Goal: Task Accomplishment & Management: Use online tool/utility

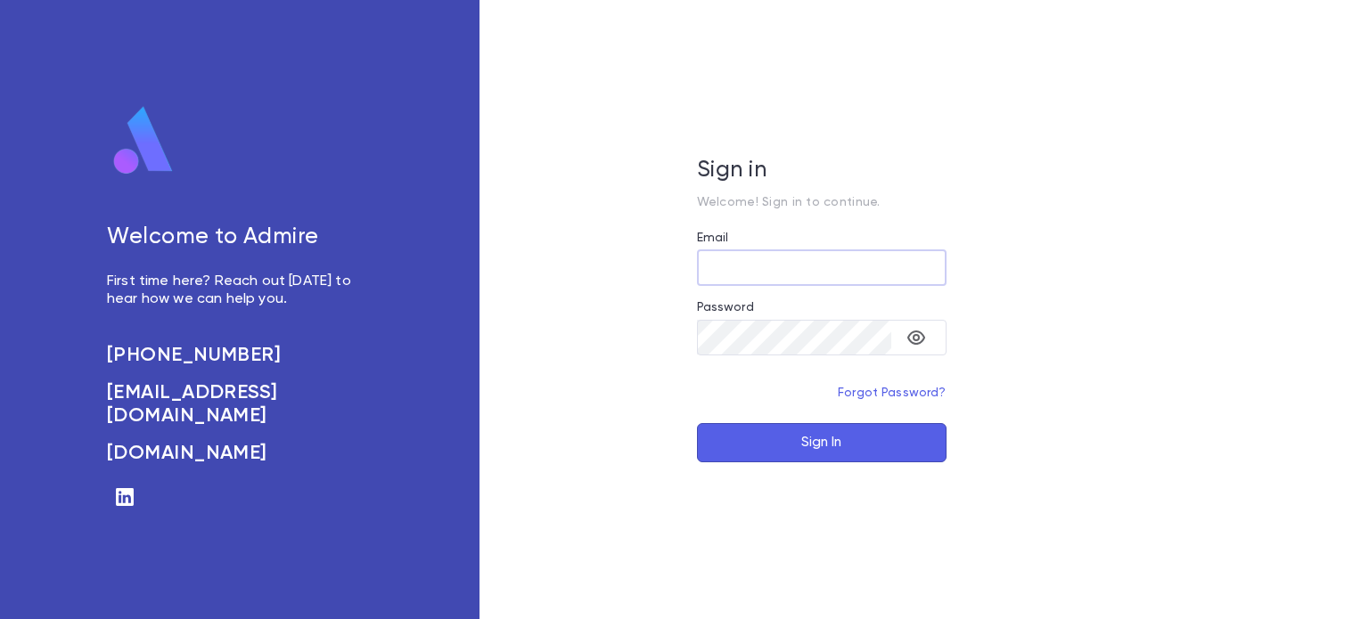
type input "**********"
click at [774, 450] on button "Sign In" at bounding box center [822, 442] width 250 height 39
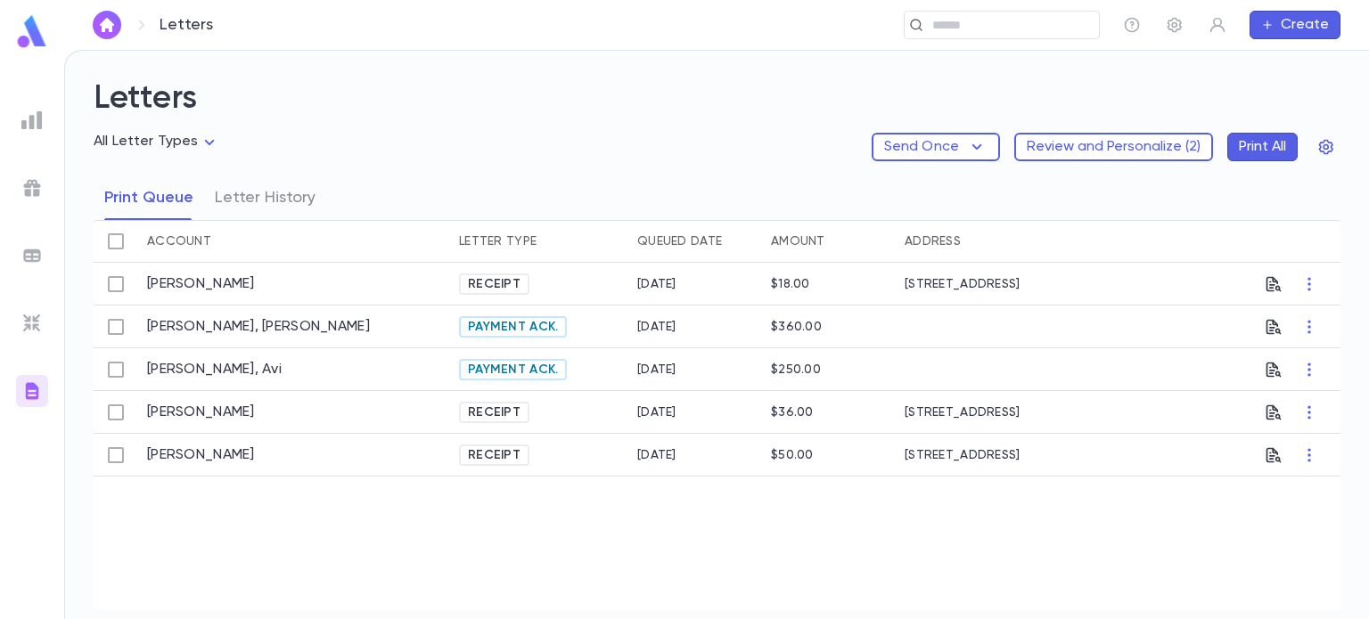
click at [32, 115] on img at bounding box center [31, 120] width 21 height 21
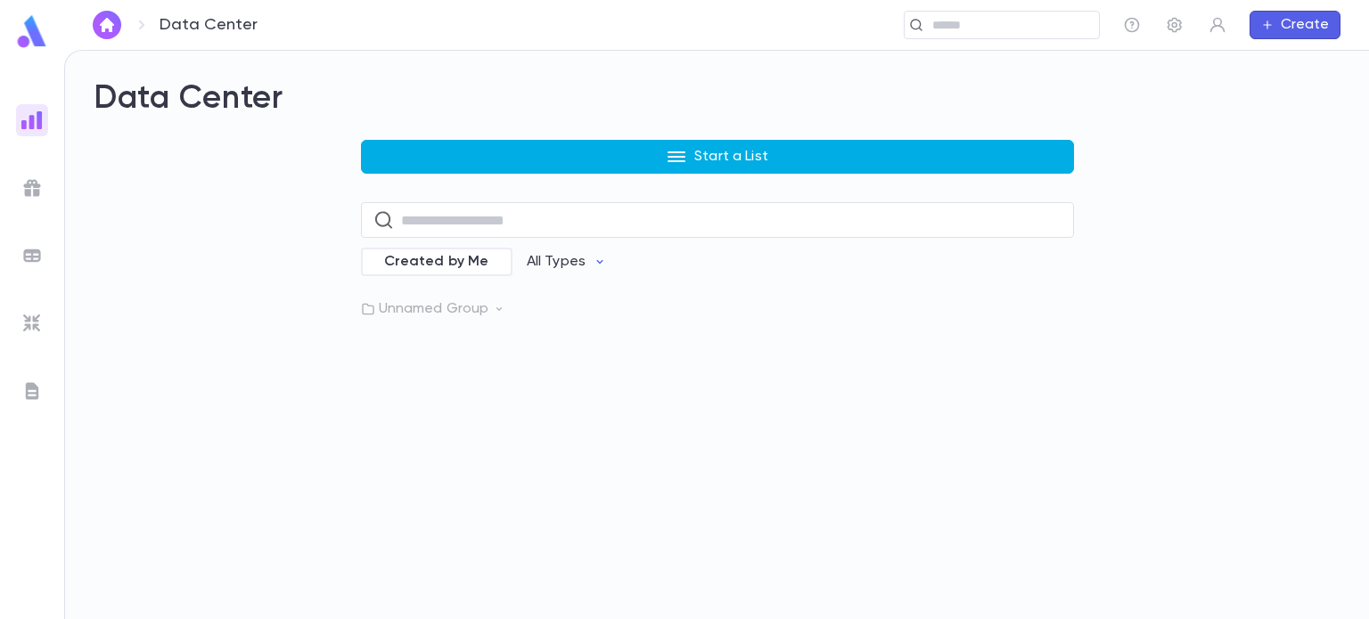
click at [603, 167] on button "Start a List" at bounding box center [717, 157] width 713 height 34
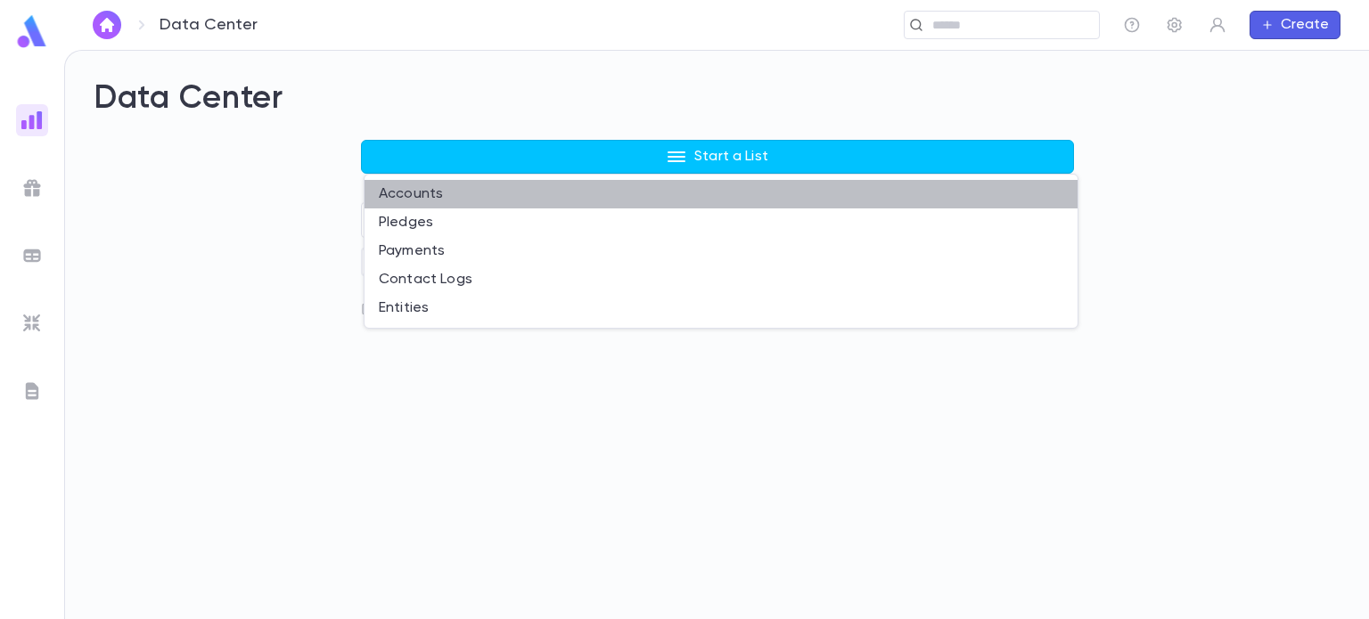
click at [446, 196] on li "Accounts" at bounding box center [720, 194] width 713 height 29
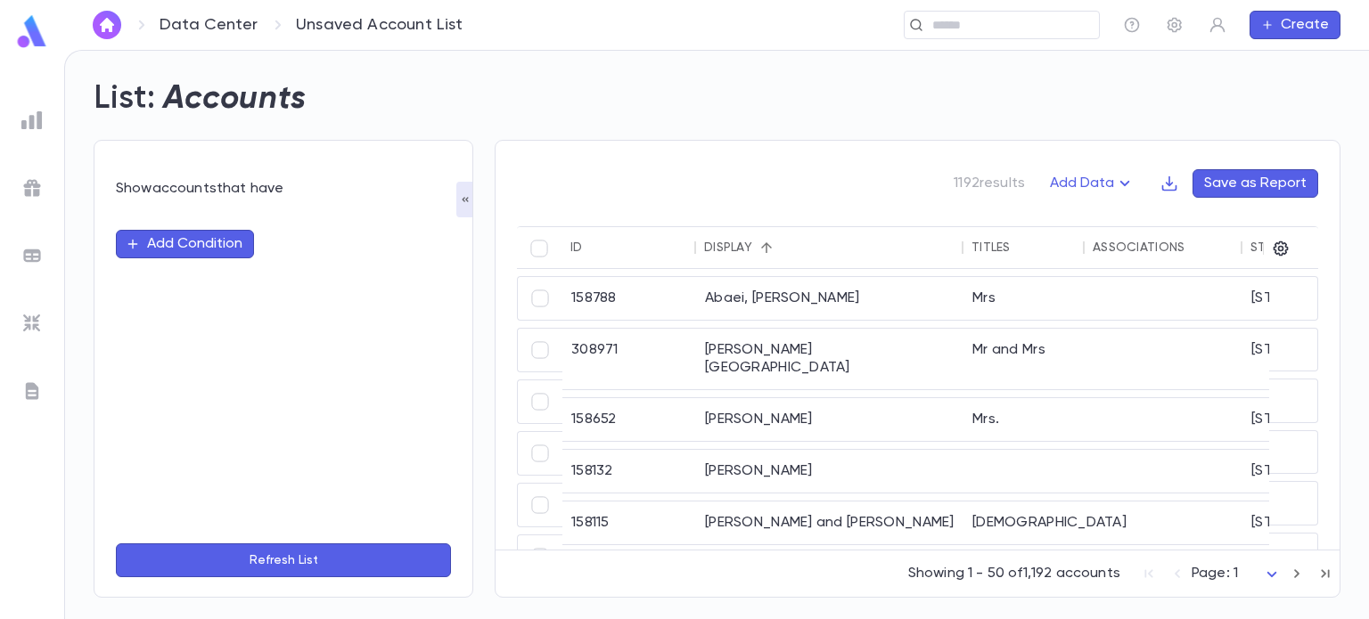
click at [196, 234] on button "Add Condition" at bounding box center [185, 244] width 138 height 29
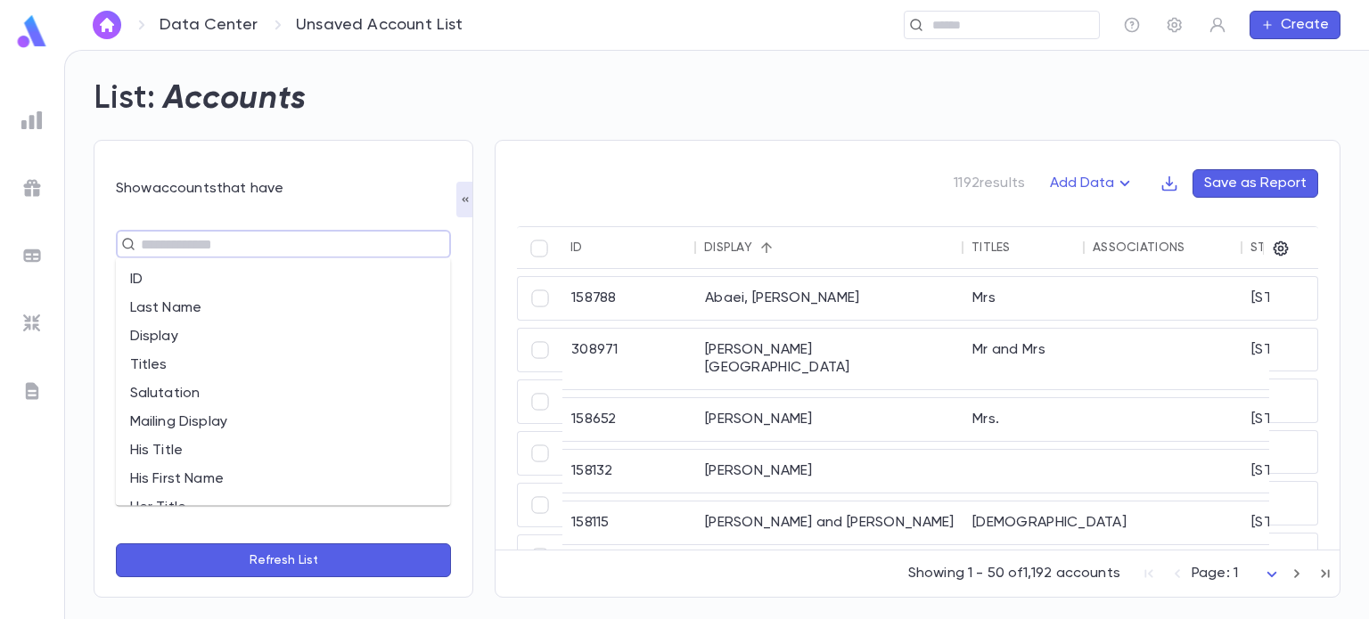
click at [227, 239] on input "text" at bounding box center [275, 244] width 281 height 25
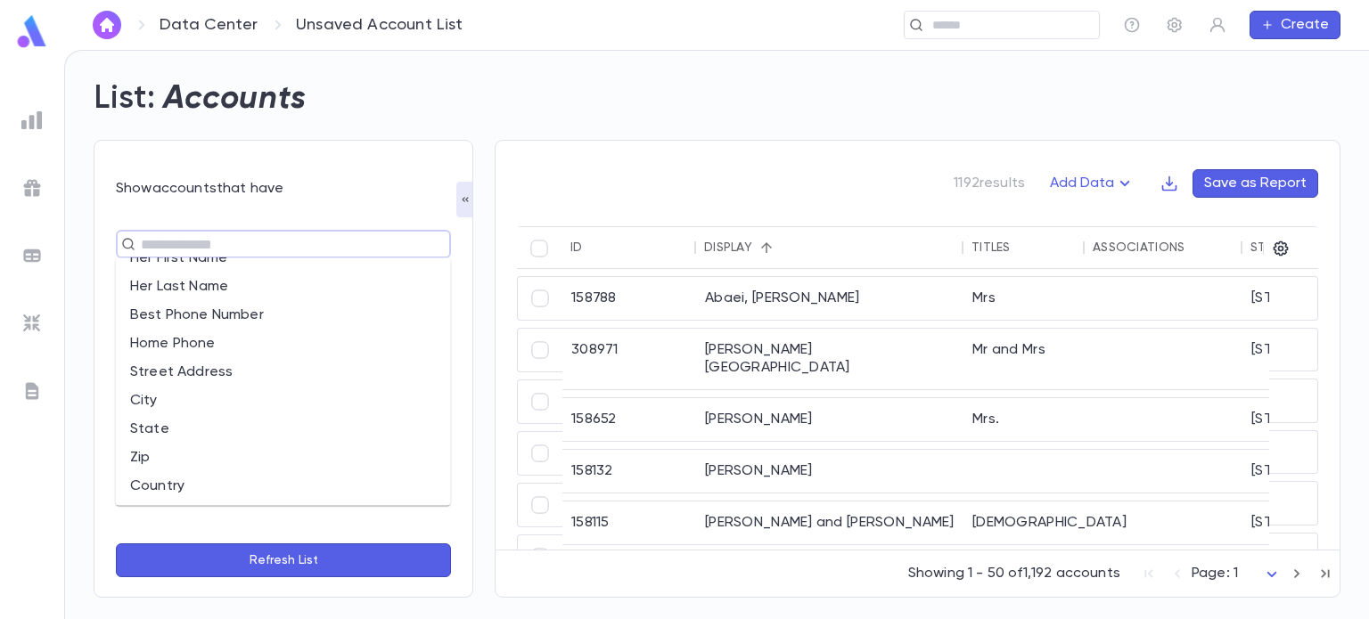
scroll to position [281, 0]
click at [169, 419] on li "State" at bounding box center [283, 427] width 335 height 29
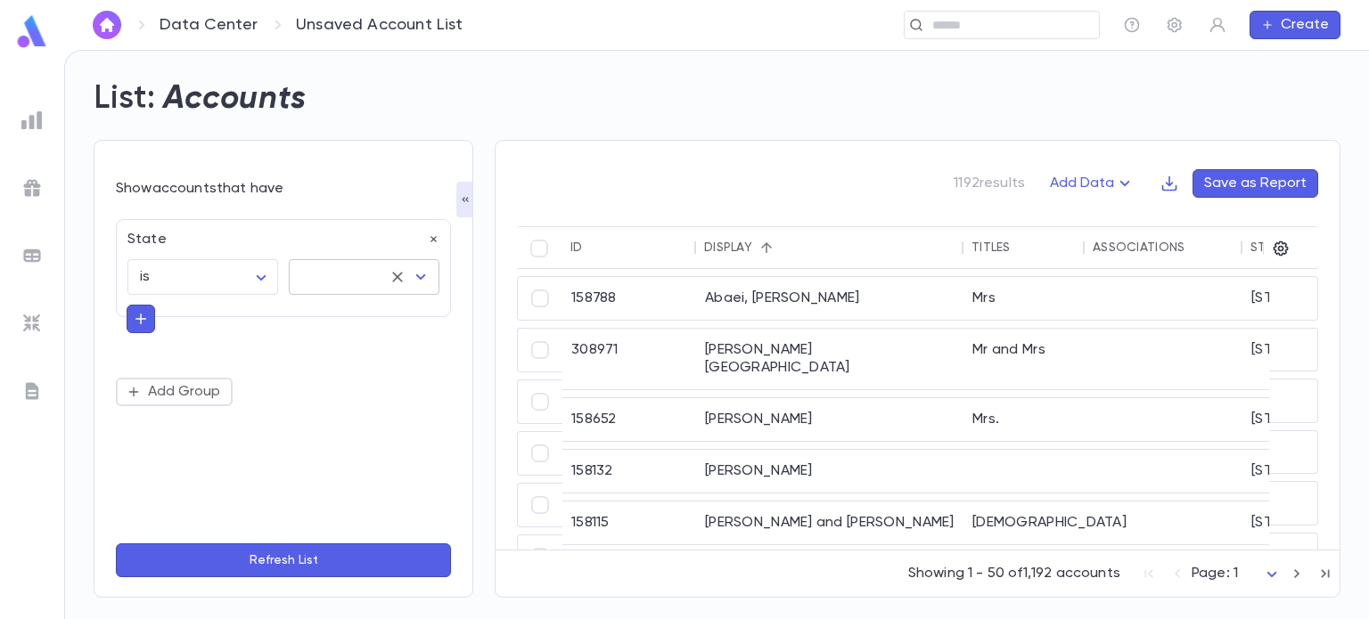
click at [332, 282] on input "text" at bounding box center [339, 277] width 85 height 34
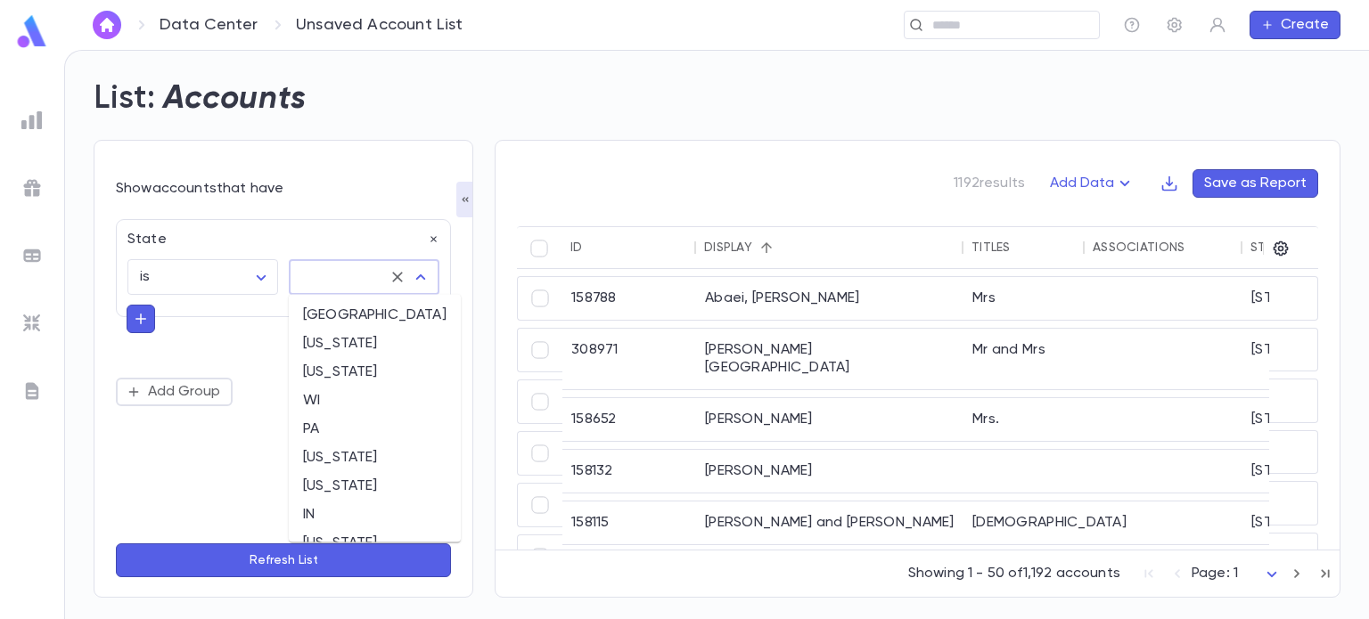
scroll to position [797, 0]
click at [349, 322] on li "[US_STATE]" at bounding box center [375, 317] width 172 height 29
type input "*******"
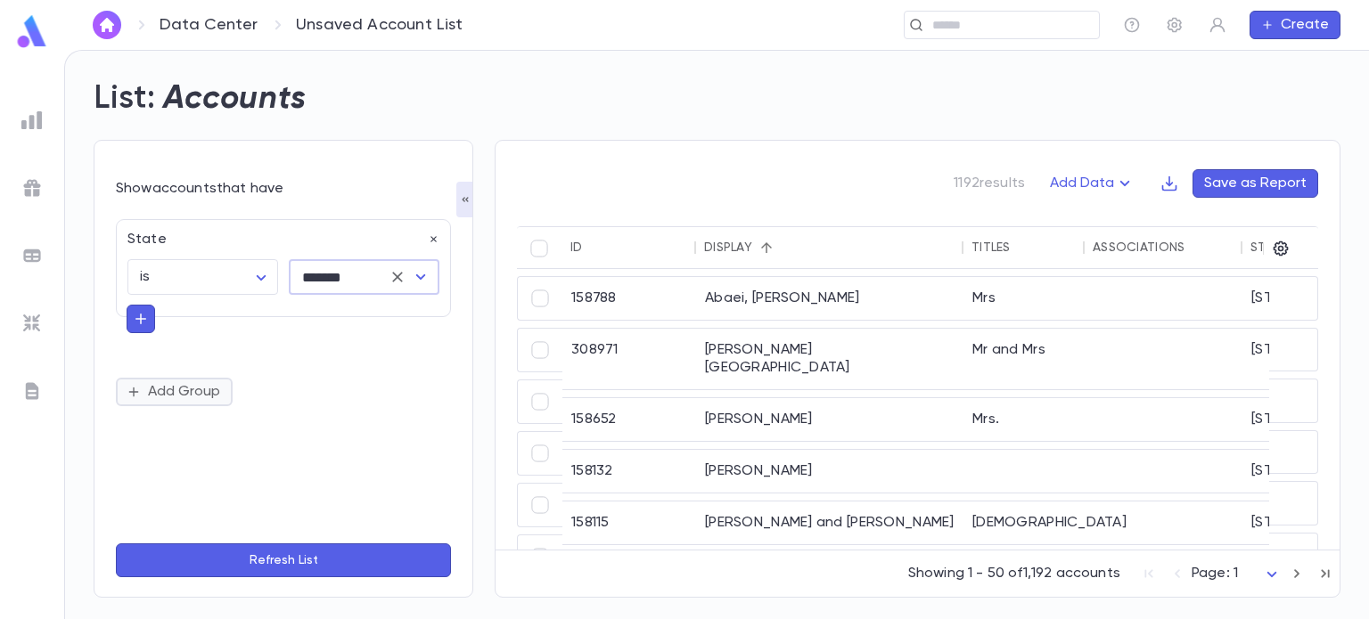
click at [200, 391] on button "Add Group" at bounding box center [174, 392] width 117 height 29
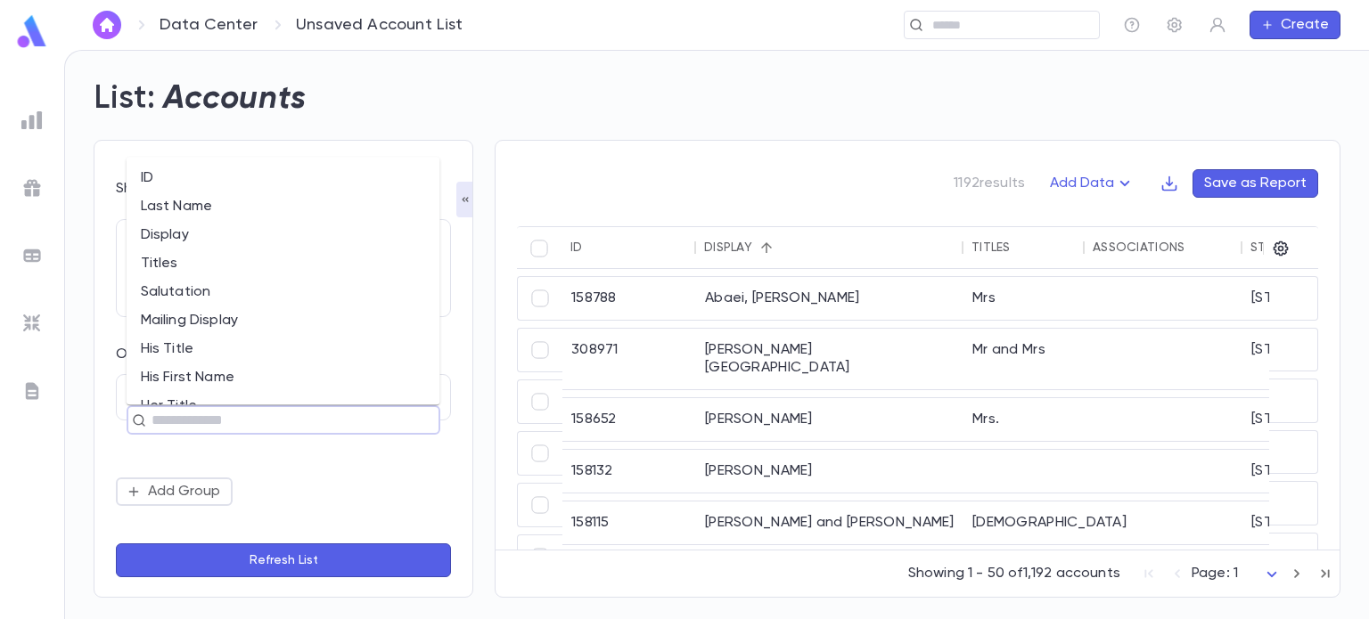
click at [184, 415] on input "text" at bounding box center [275, 420] width 259 height 25
click at [171, 326] on li "State" at bounding box center [284, 324] width 314 height 29
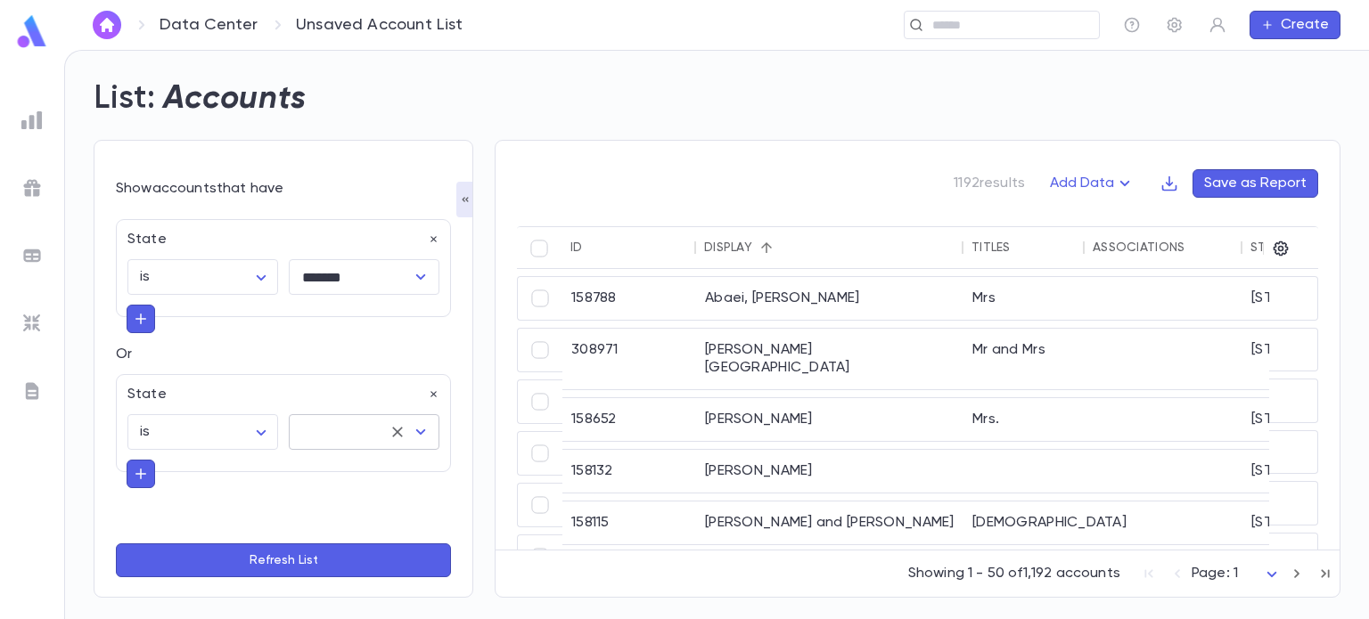
click at [315, 432] on input "text" at bounding box center [339, 432] width 85 height 34
click at [327, 502] on li "FL" at bounding box center [358, 499] width 147 height 29
type input "**"
click at [291, 560] on button "Refresh List" at bounding box center [283, 561] width 335 height 34
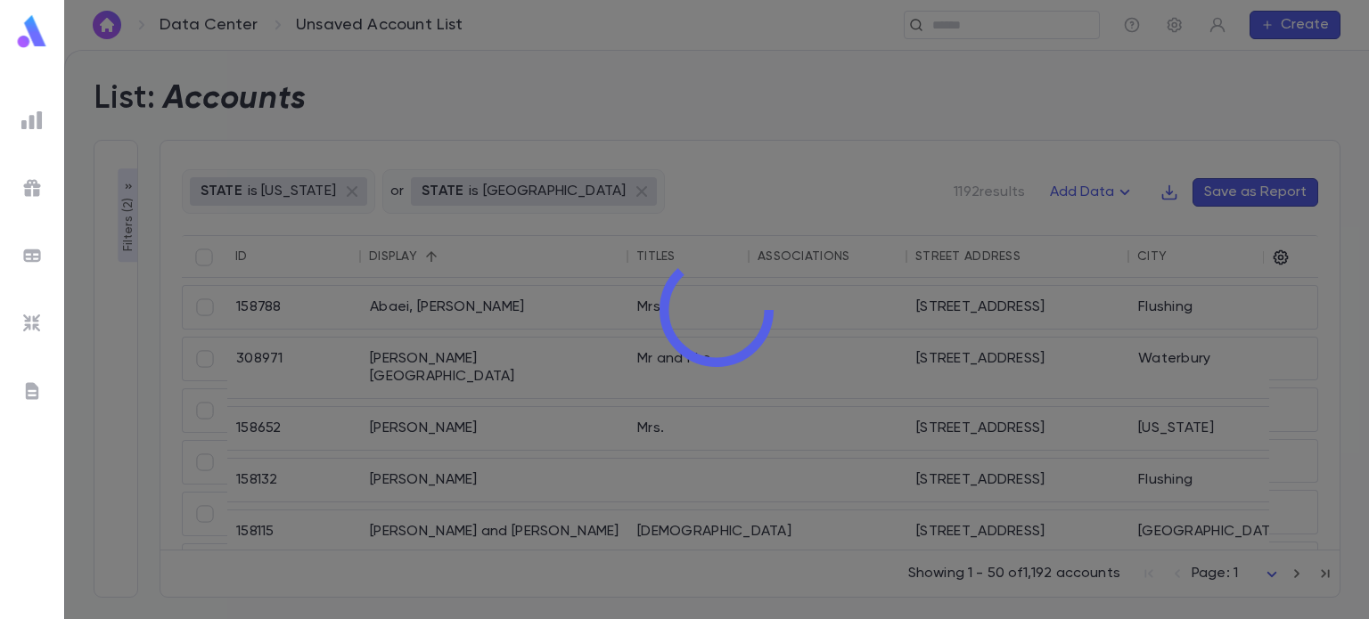
type input "*******"
type input "**"
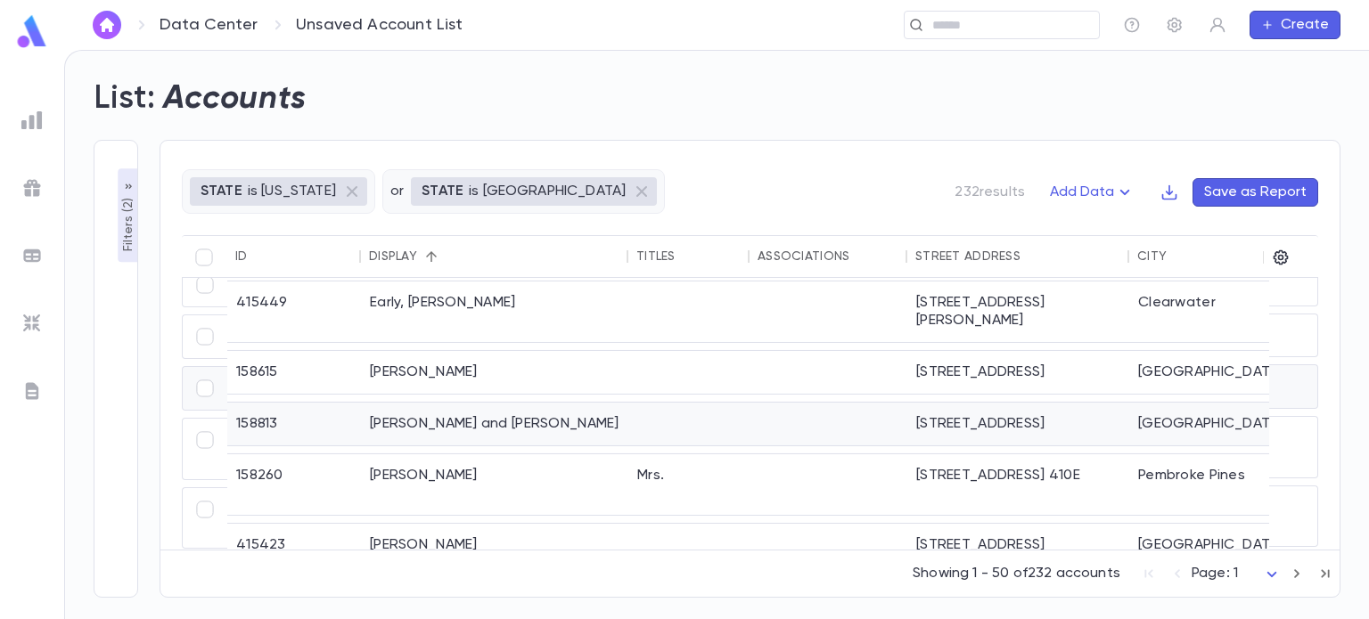
scroll to position [2073, 0]
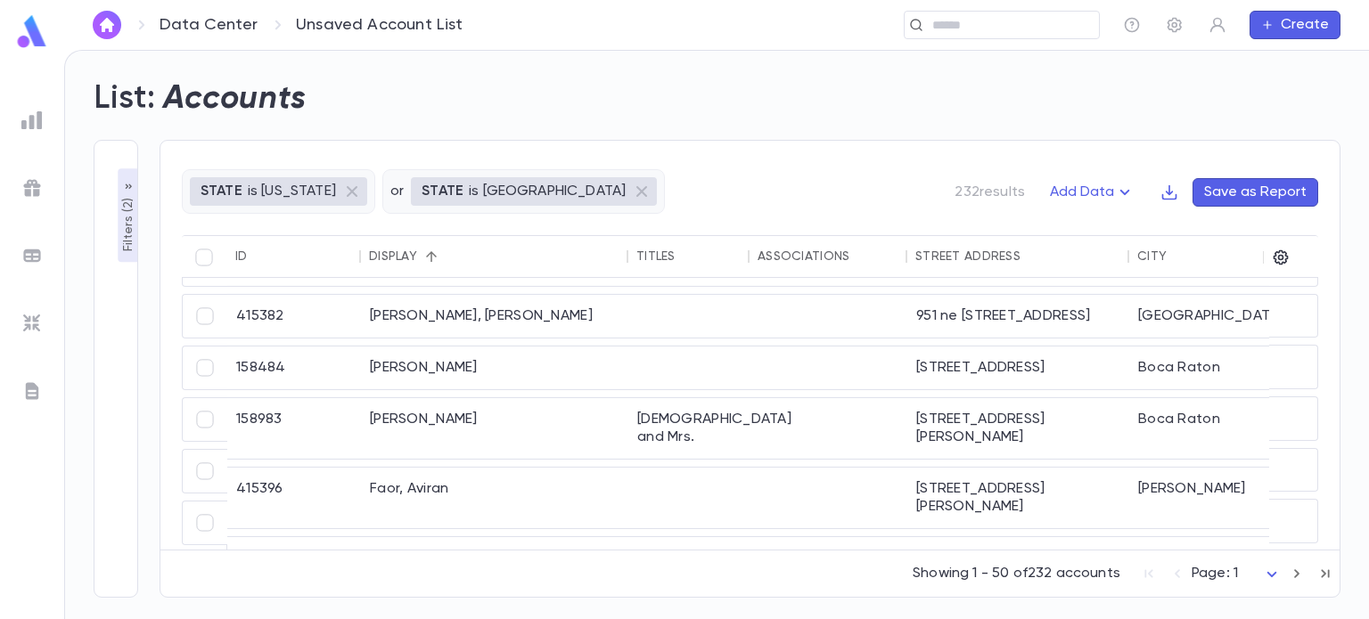
click at [1298, 577] on icon "button" at bounding box center [1297, 573] width 20 height 21
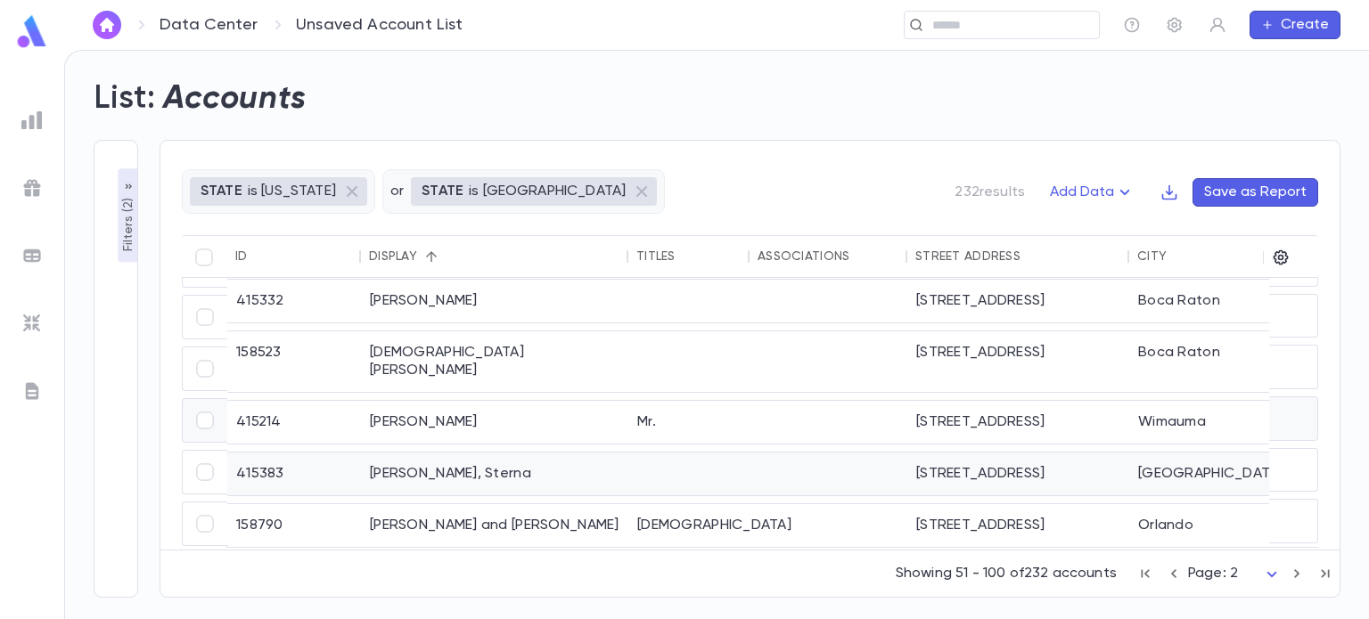
scroll to position [1941, 0]
click at [1298, 569] on icon "button" at bounding box center [1297, 573] width 20 height 21
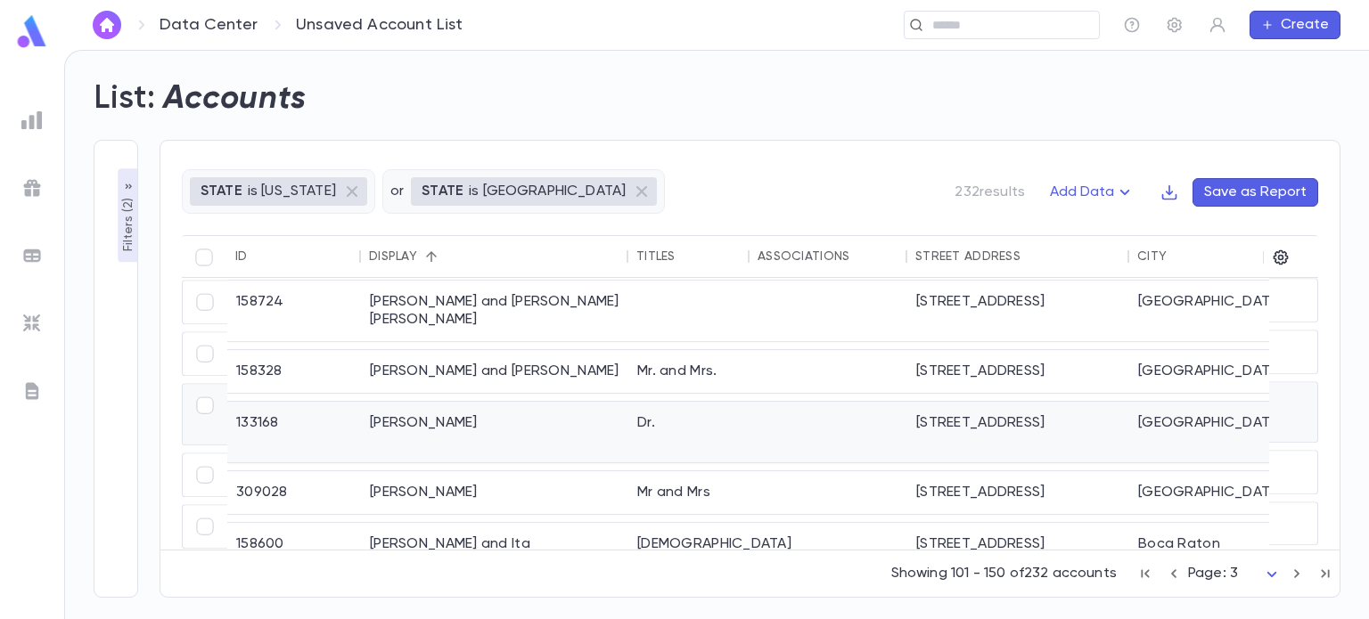
scroll to position [2030, 0]
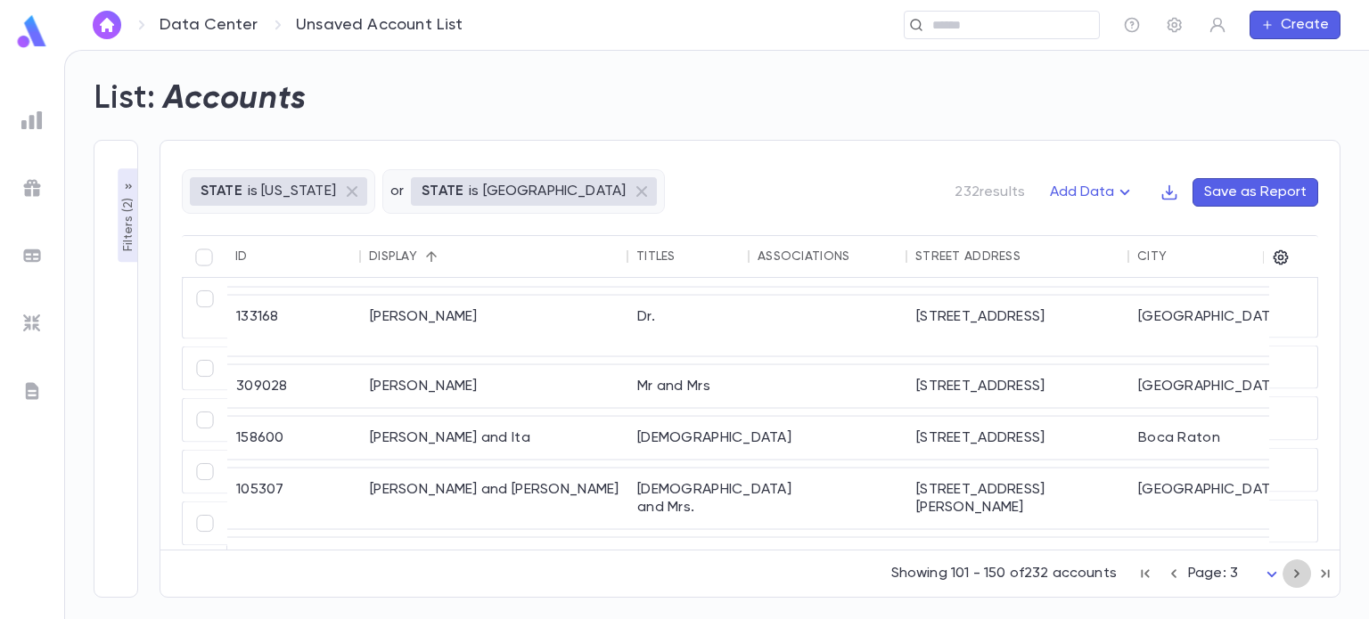
click at [1298, 580] on icon "button" at bounding box center [1297, 573] width 20 height 21
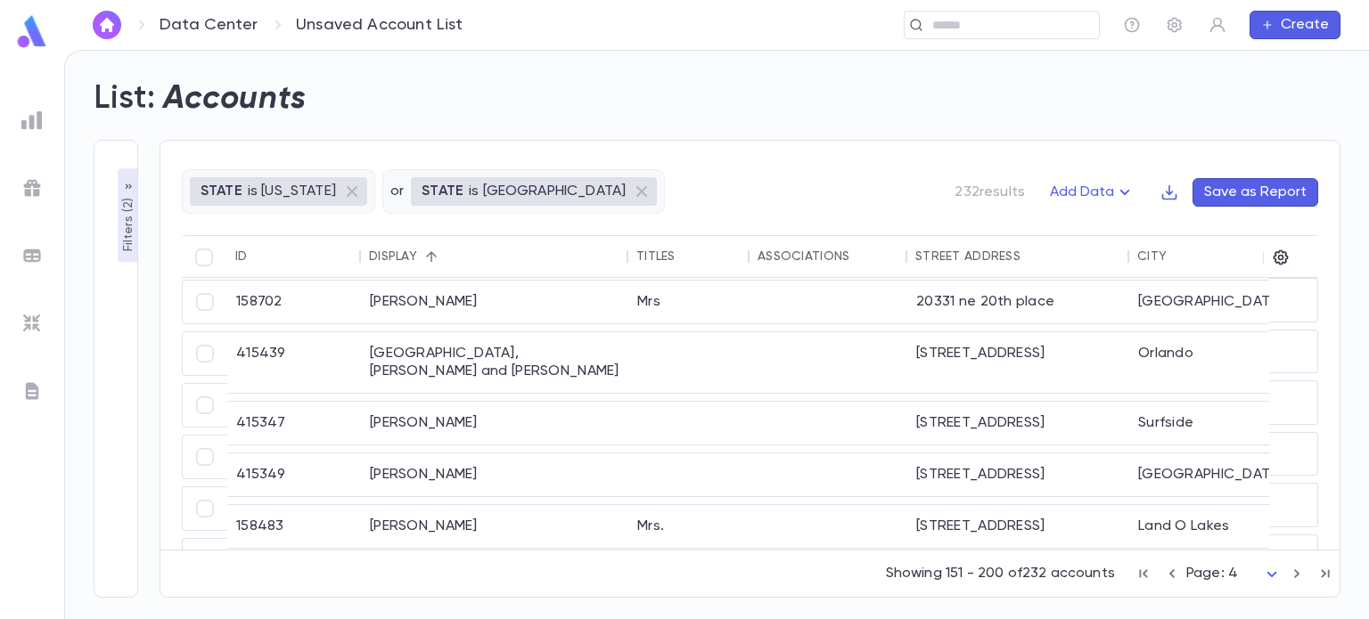
scroll to position [0, 0]
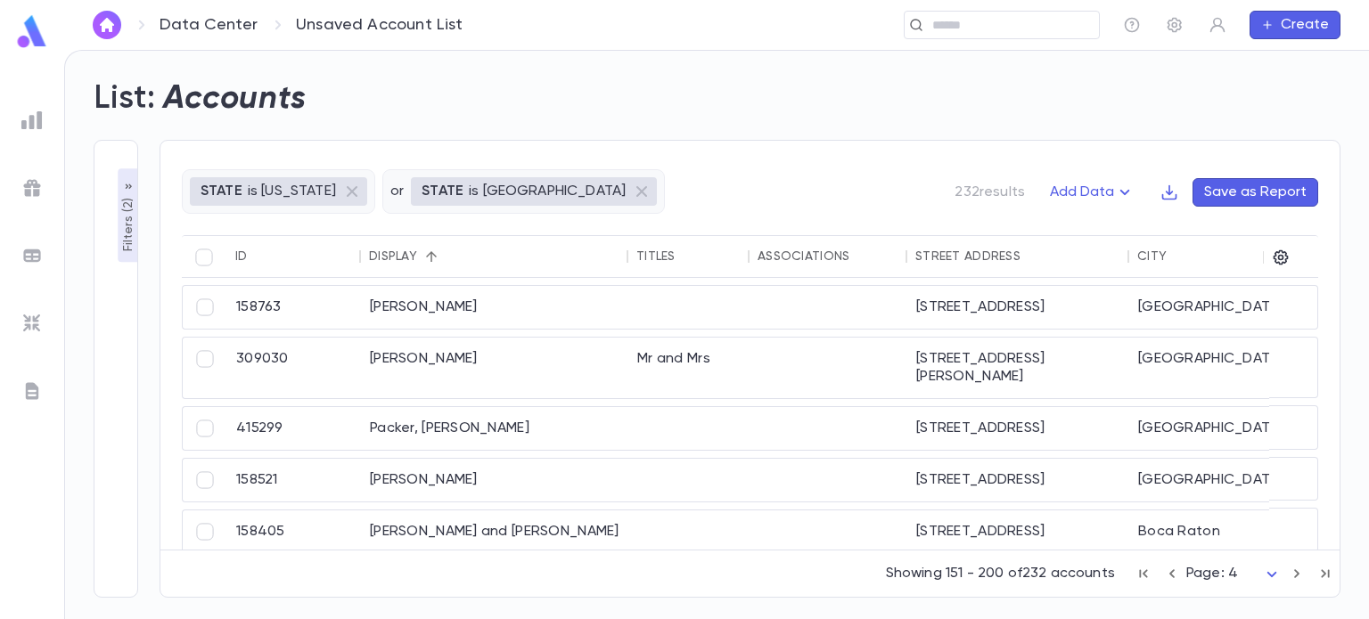
click at [34, 128] on img at bounding box center [31, 120] width 21 height 21
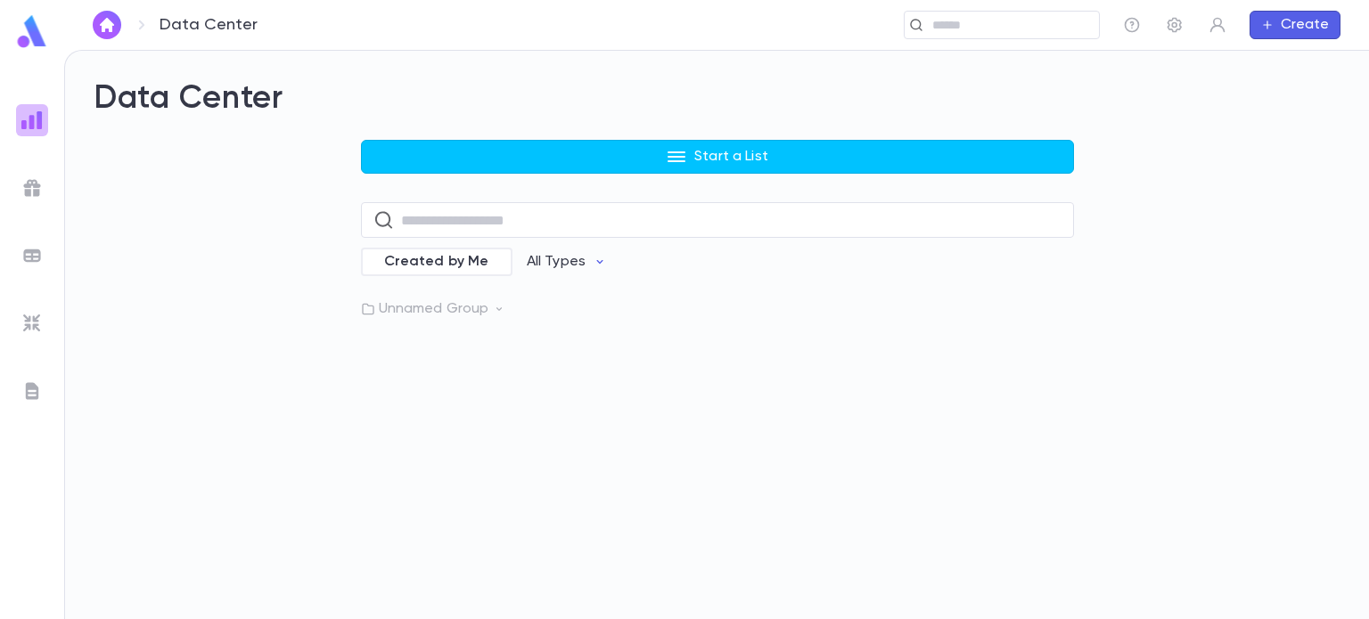
click at [33, 117] on img at bounding box center [31, 120] width 21 height 21
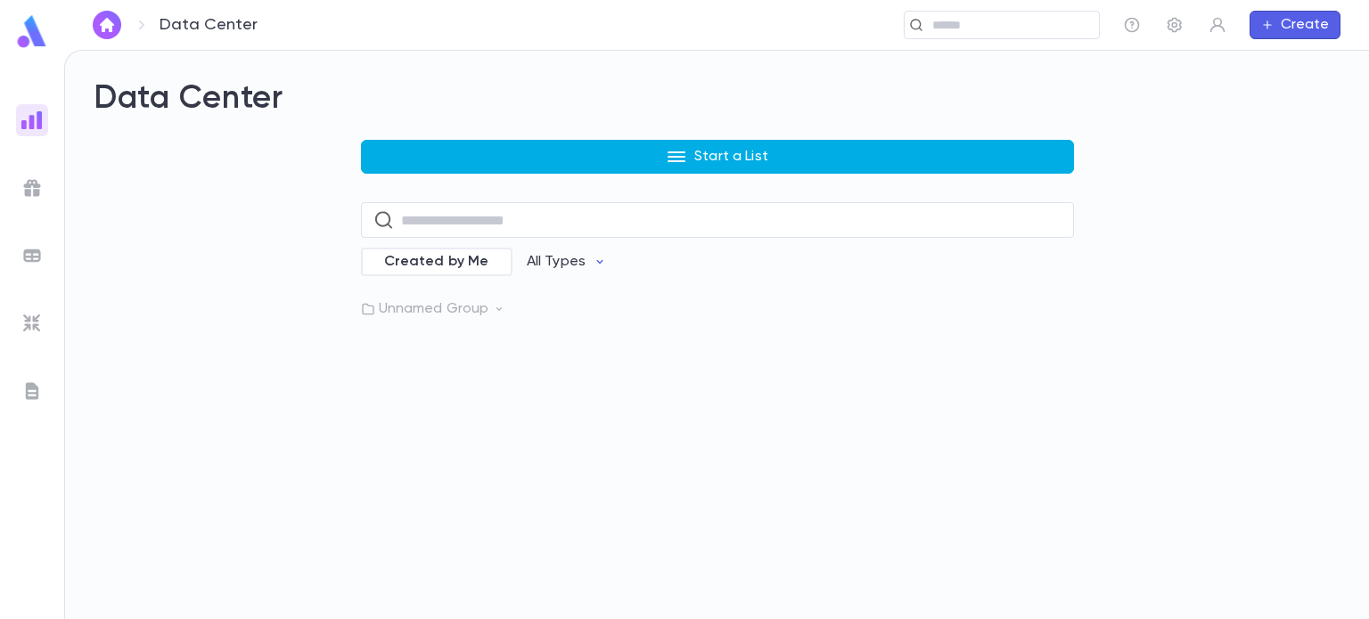
click at [471, 160] on button "Start a List" at bounding box center [717, 157] width 713 height 34
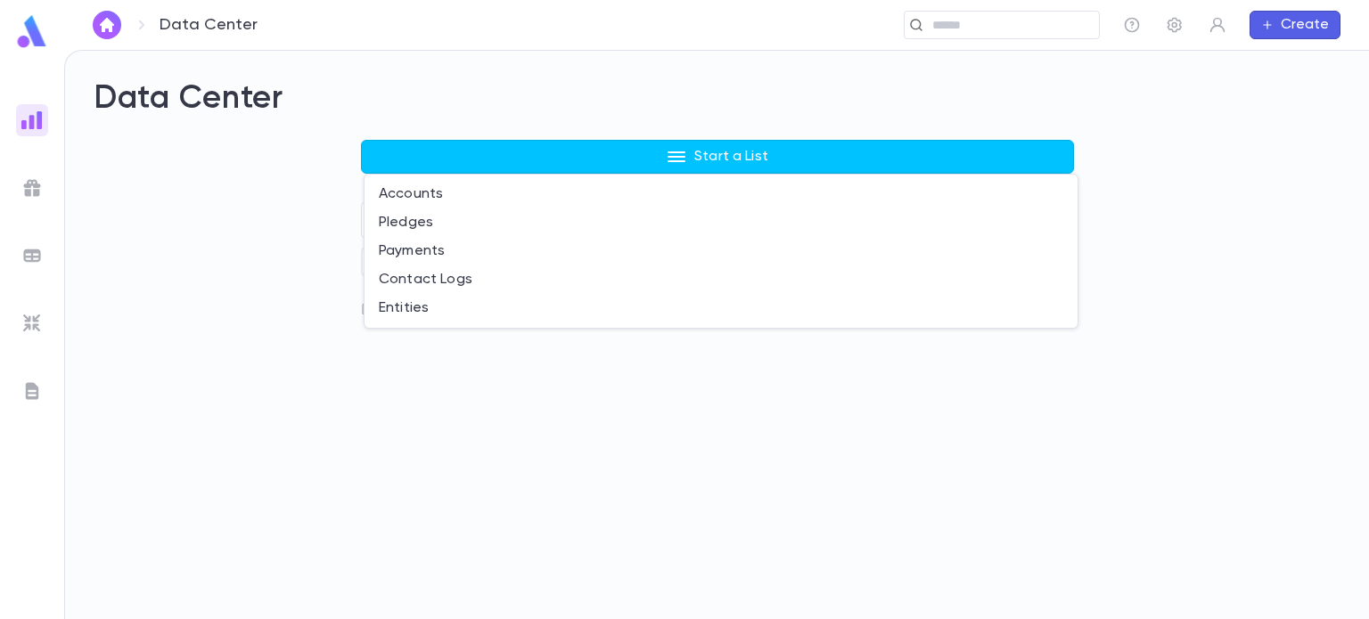
click at [298, 341] on div at bounding box center [684, 309] width 1369 height 619
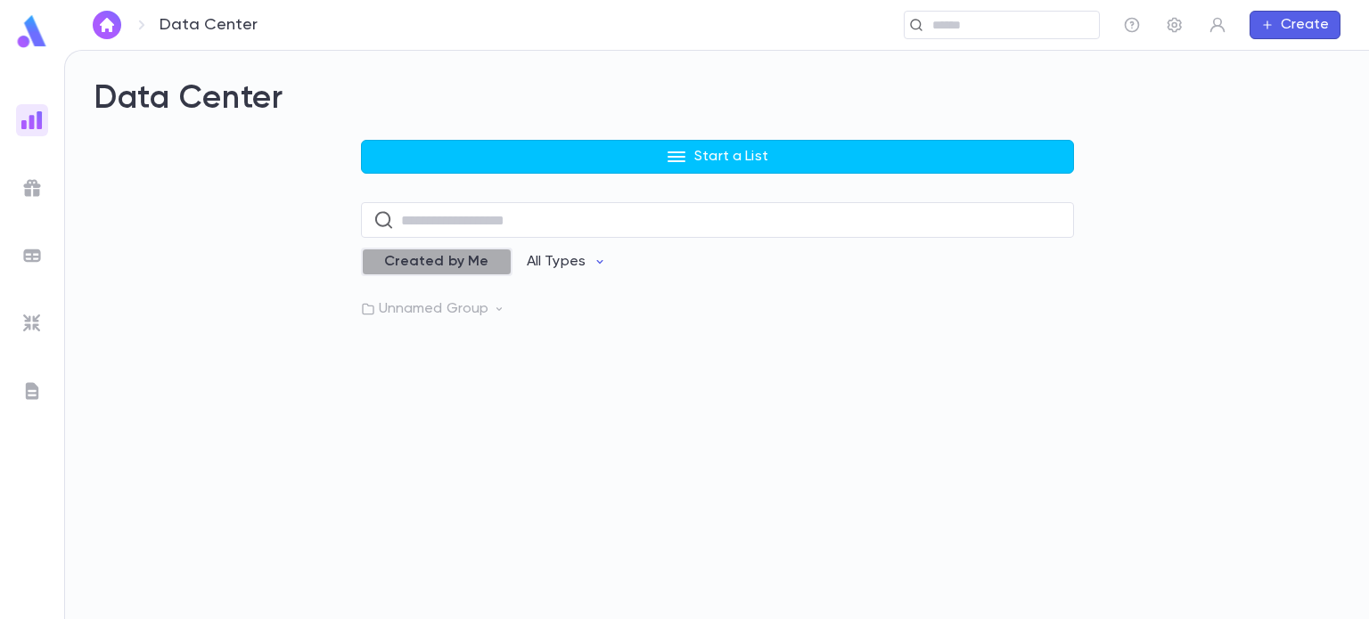
click at [473, 268] on span "Created by Me" at bounding box center [436, 262] width 127 height 18
drag, startPoint x: 473, startPoint y: 268, endPoint x: 399, endPoint y: 258, distance: 74.7
click at [399, 258] on span "Created by Me" at bounding box center [450, 262] width 127 height 18
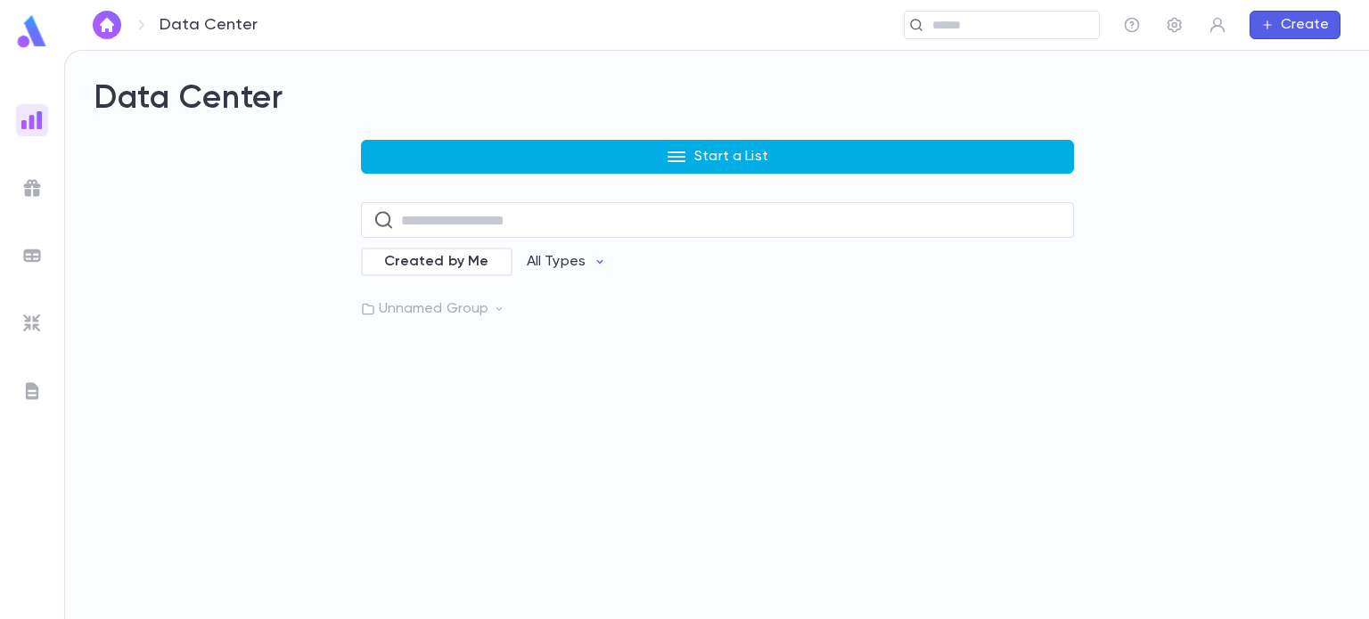
click at [621, 162] on button "Start a List" at bounding box center [717, 157] width 713 height 34
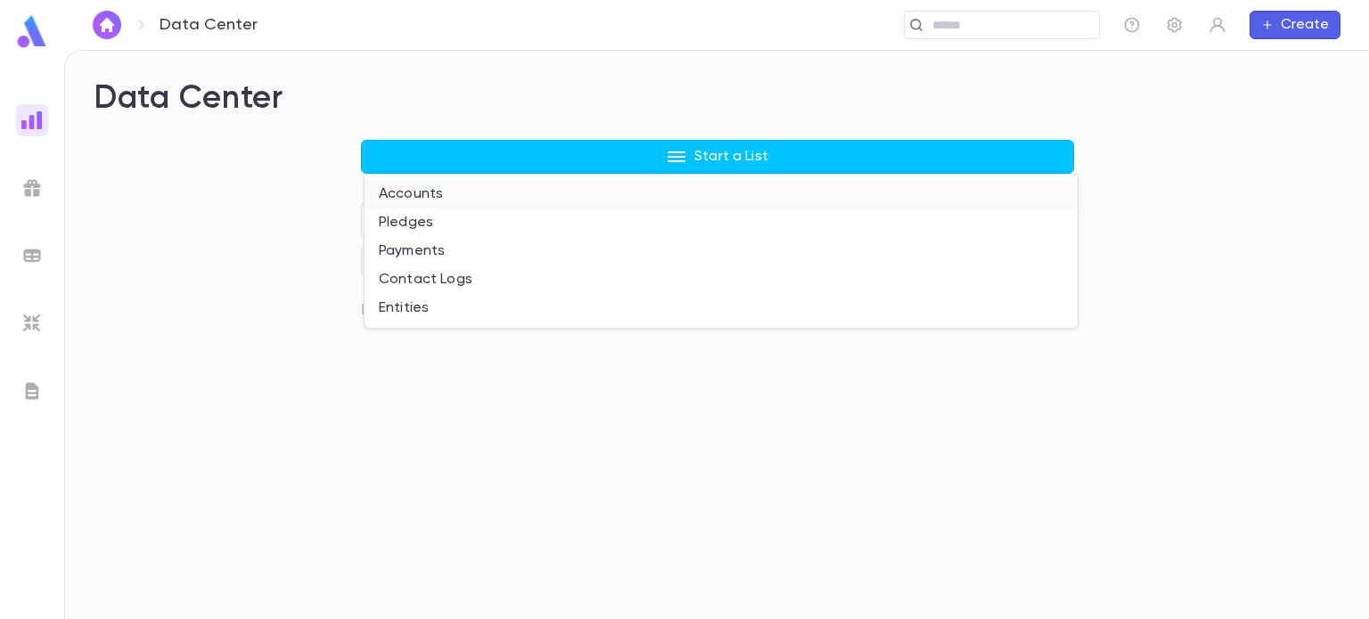
click at [428, 199] on li "Accounts" at bounding box center [720, 194] width 713 height 29
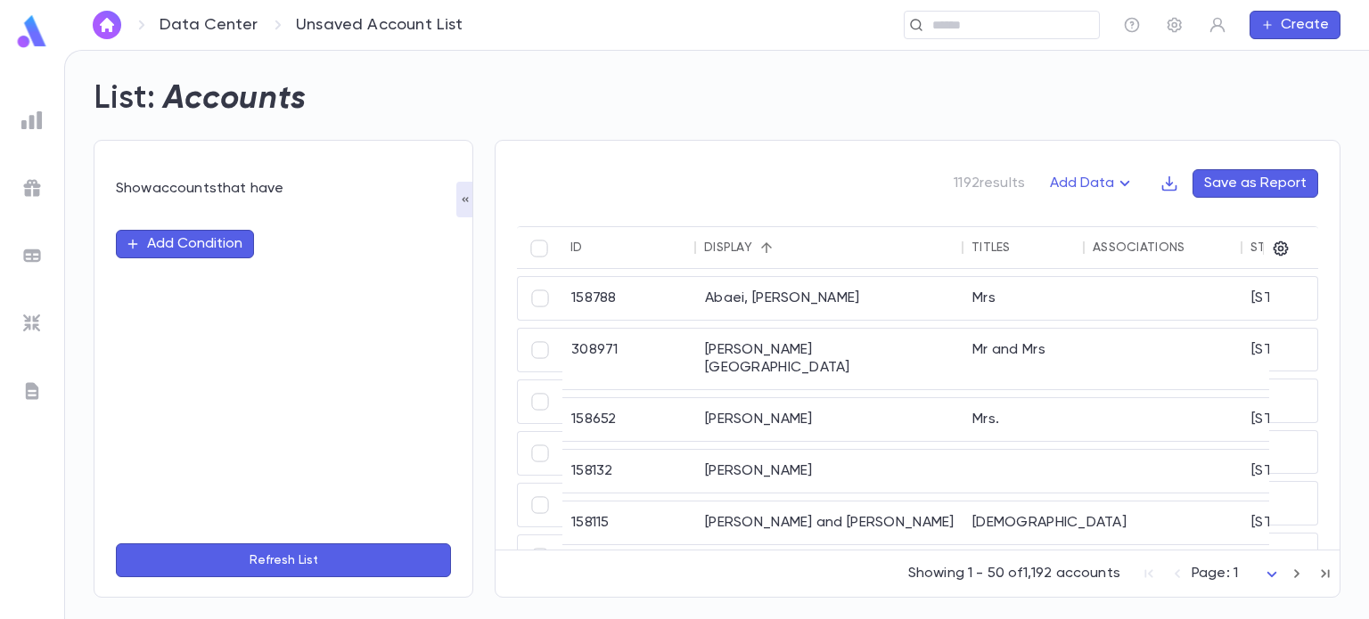
click at [185, 245] on button "Add Condition" at bounding box center [185, 244] width 138 height 29
click at [187, 249] on input "text" at bounding box center [275, 244] width 281 height 25
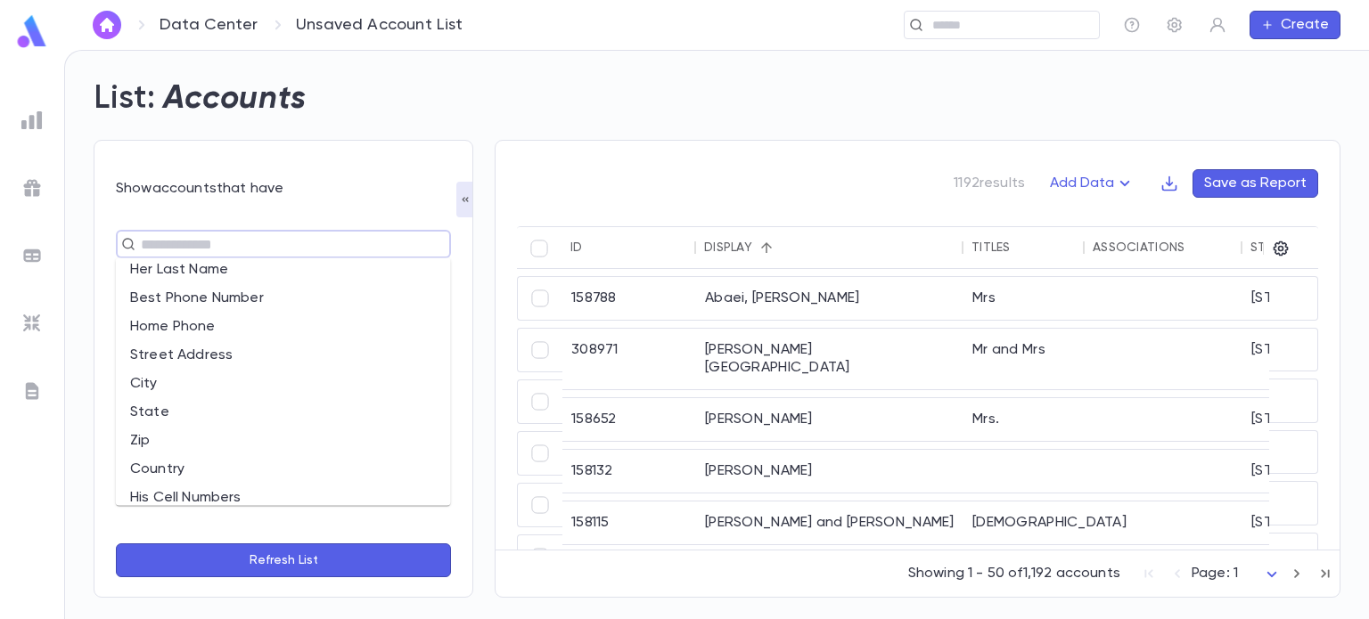
scroll to position [299, 0]
click at [168, 402] on li "State" at bounding box center [283, 408] width 335 height 29
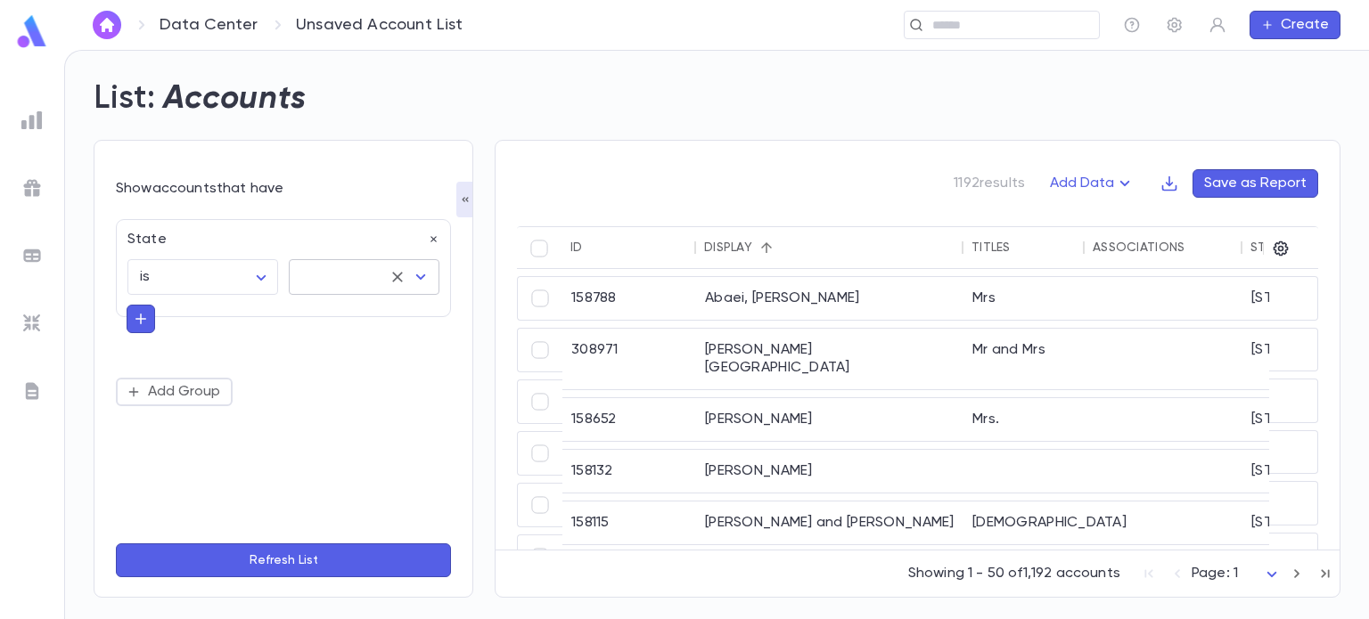
click at [350, 282] on input "text" at bounding box center [339, 277] width 85 height 34
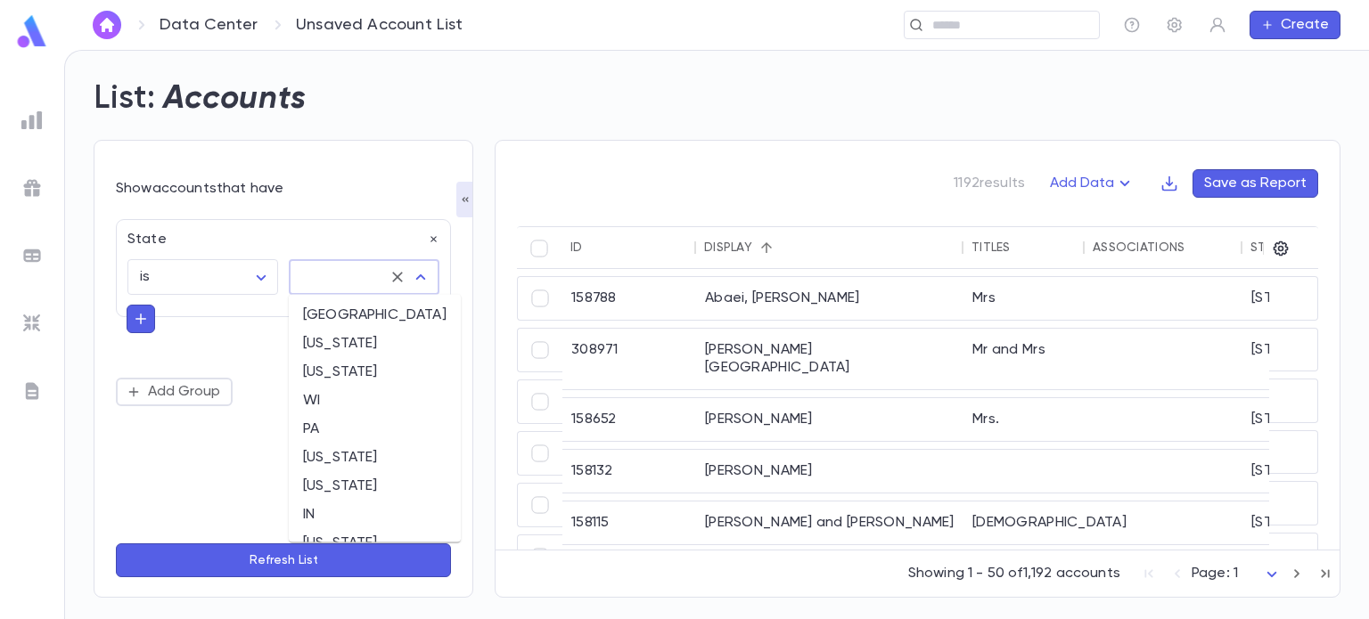
scroll to position [797, 0]
click at [337, 312] on li "[US_STATE]" at bounding box center [375, 317] width 172 height 29
type input "*******"
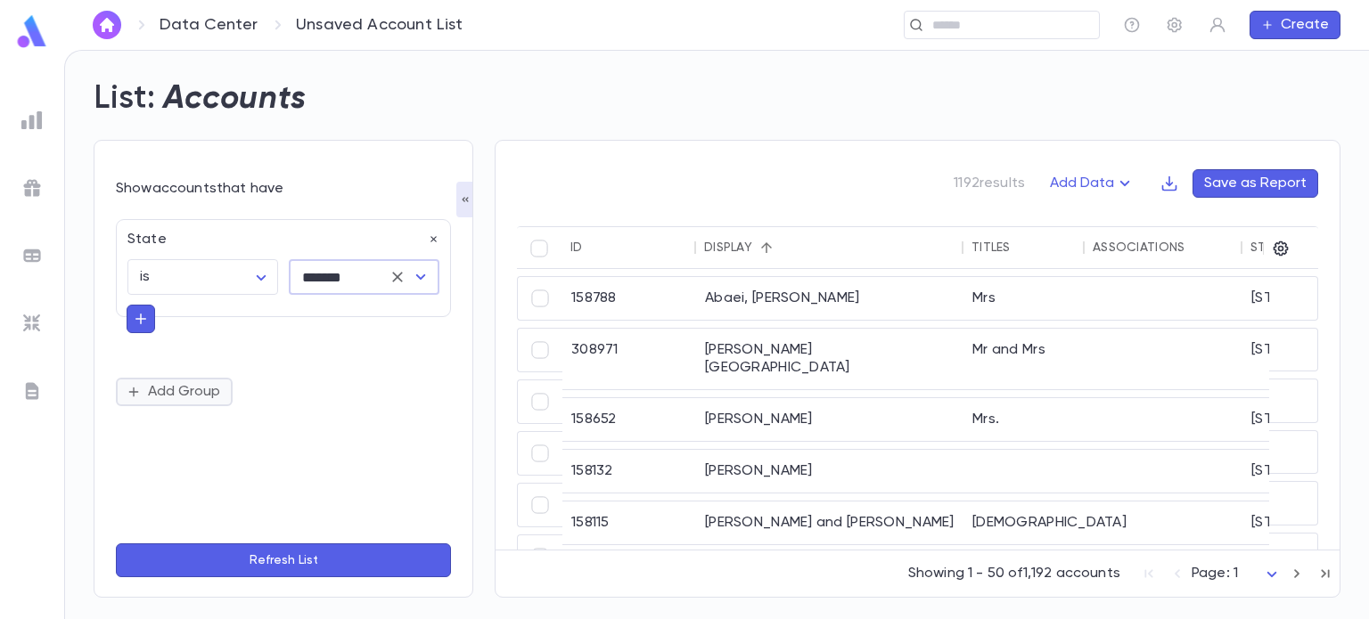
click at [168, 400] on button "Add Group" at bounding box center [174, 392] width 117 height 29
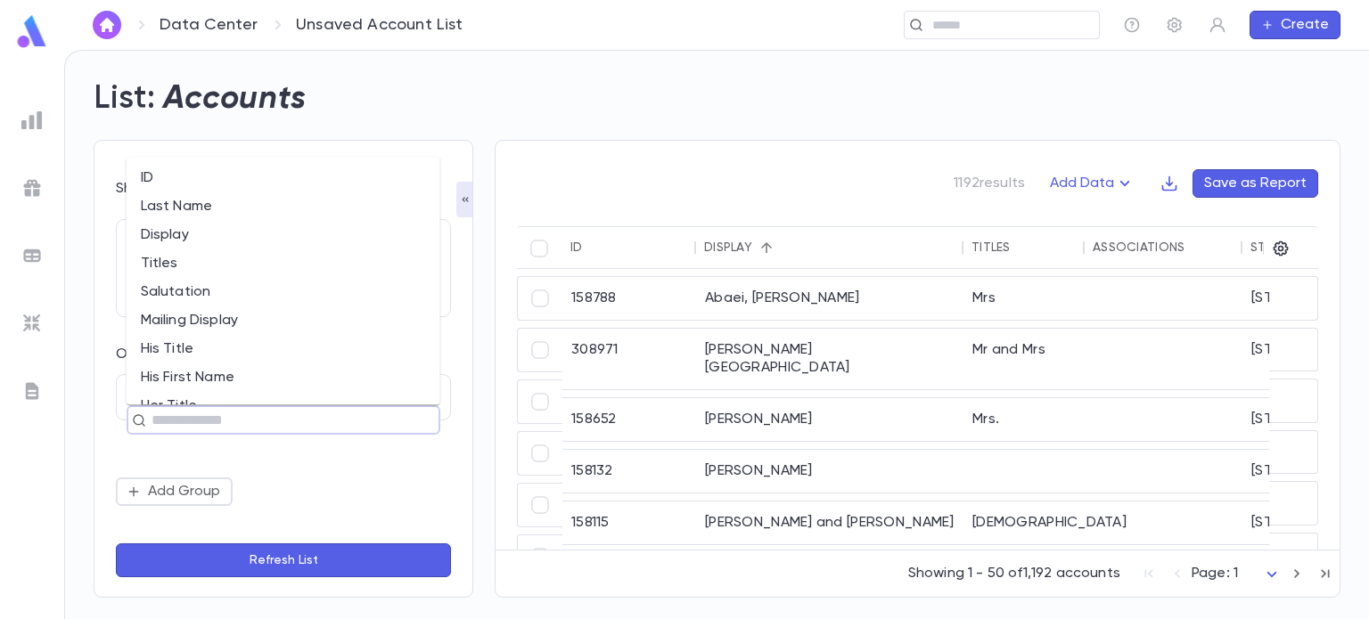
scroll to position [152, 0]
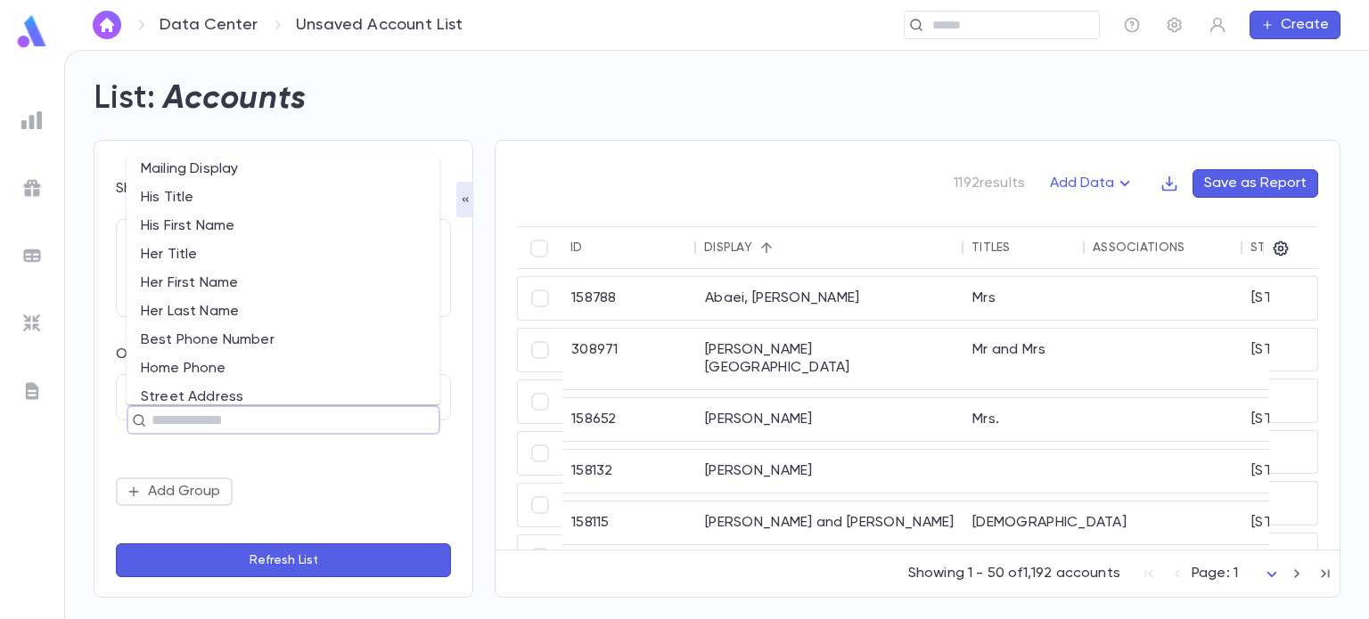
drag, startPoint x: 202, startPoint y: 419, endPoint x: 178, endPoint y: 414, distance: 24.5
click at [178, 414] on input "text" at bounding box center [275, 420] width 259 height 25
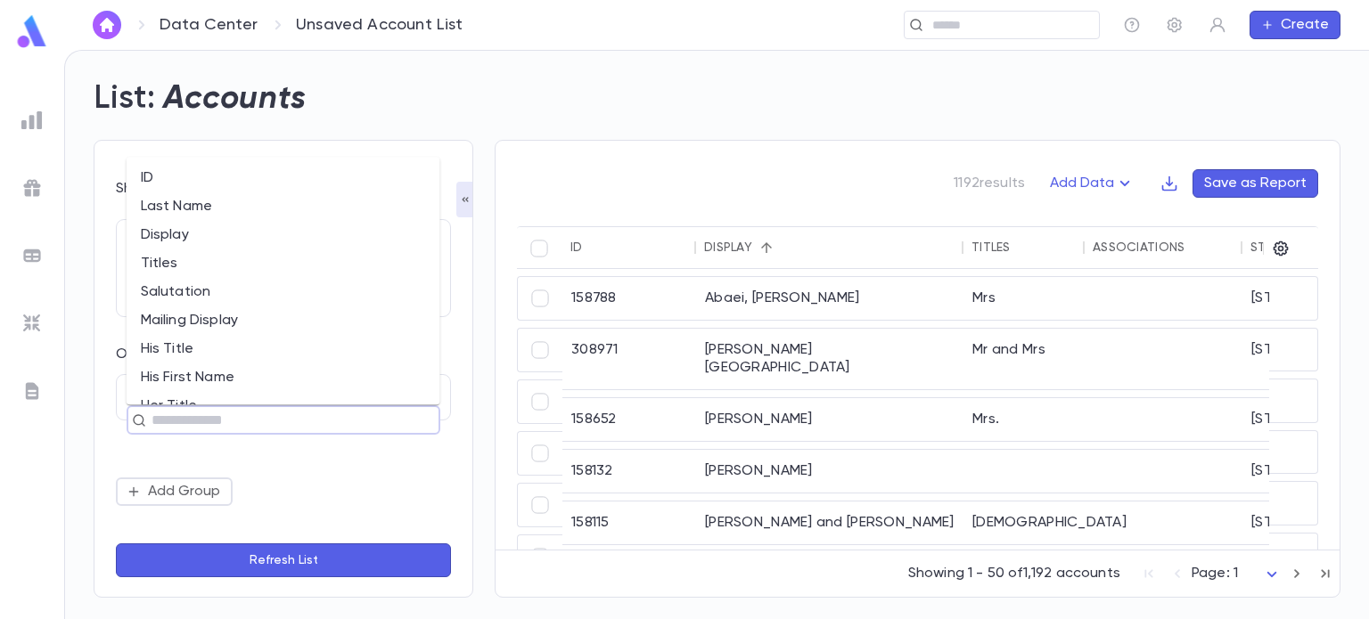
click at [178, 415] on input "text" at bounding box center [275, 420] width 259 height 25
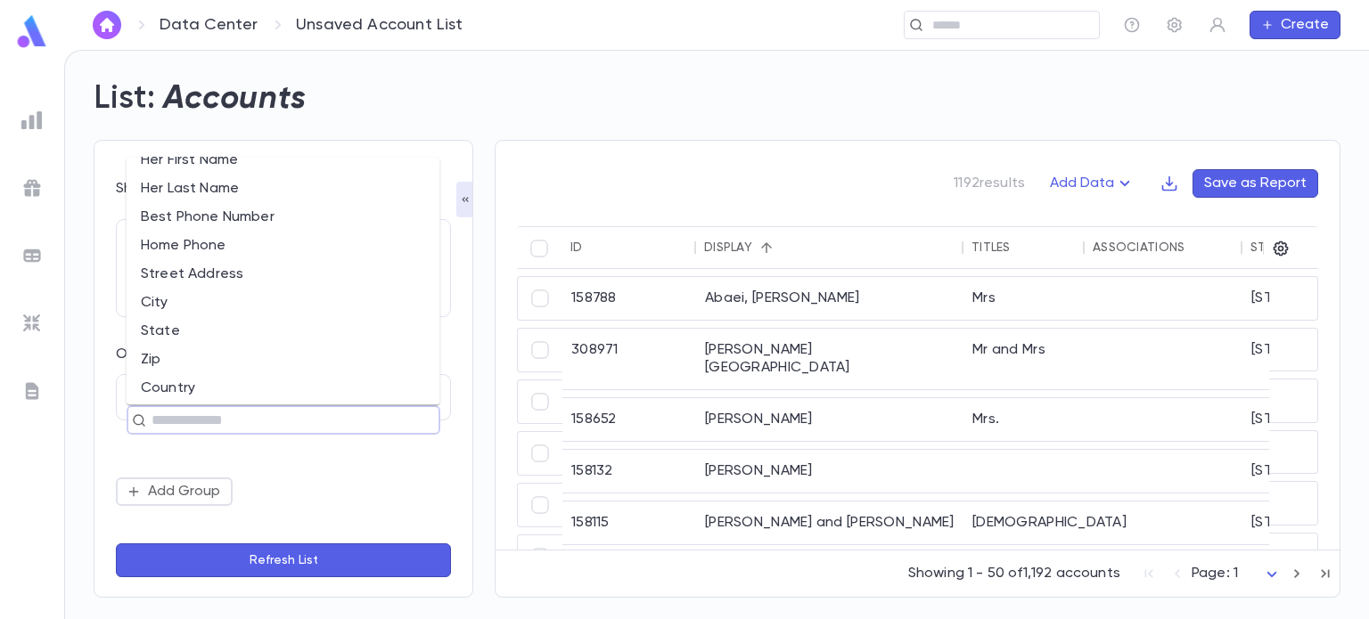
scroll to position [295, 0]
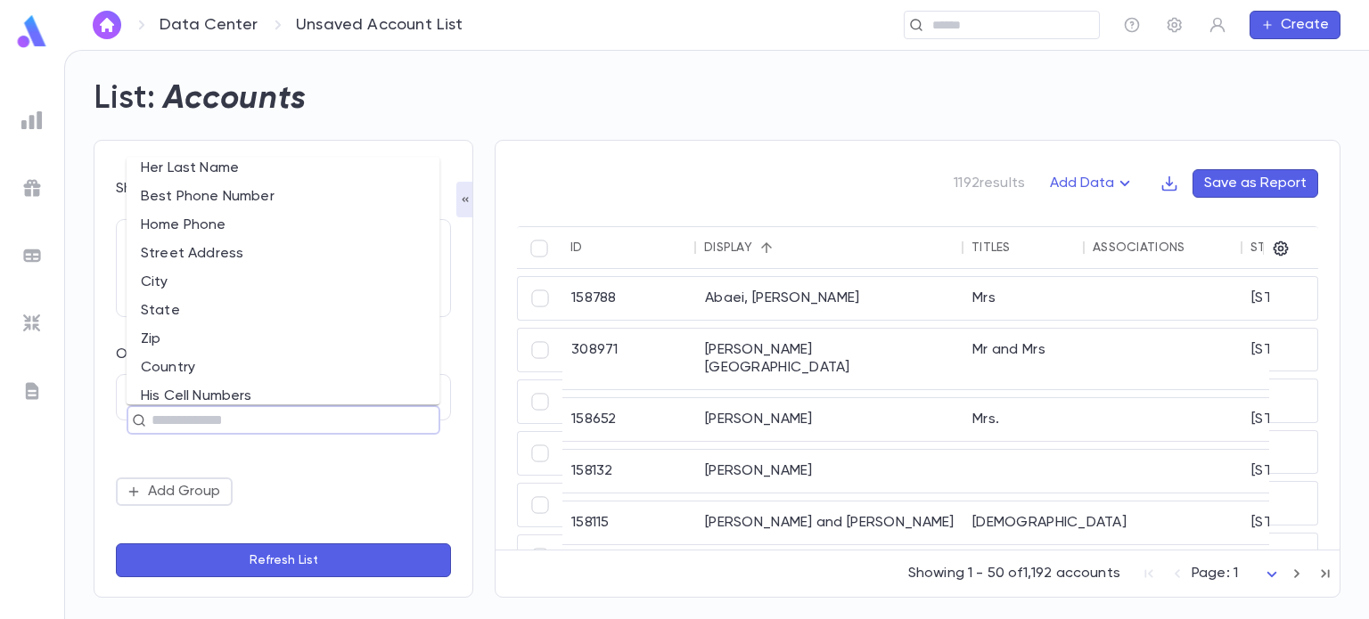
click at [178, 313] on li "State" at bounding box center [284, 311] width 314 height 29
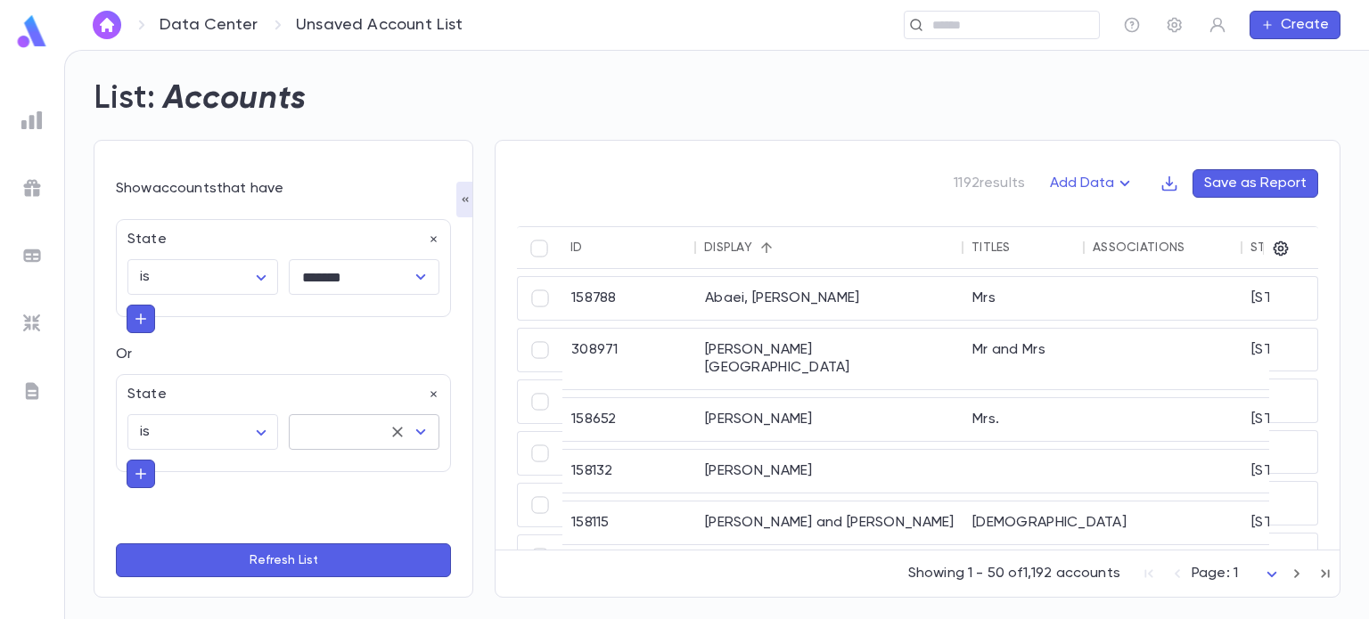
click at [416, 430] on icon "Open" at bounding box center [421, 432] width 10 height 5
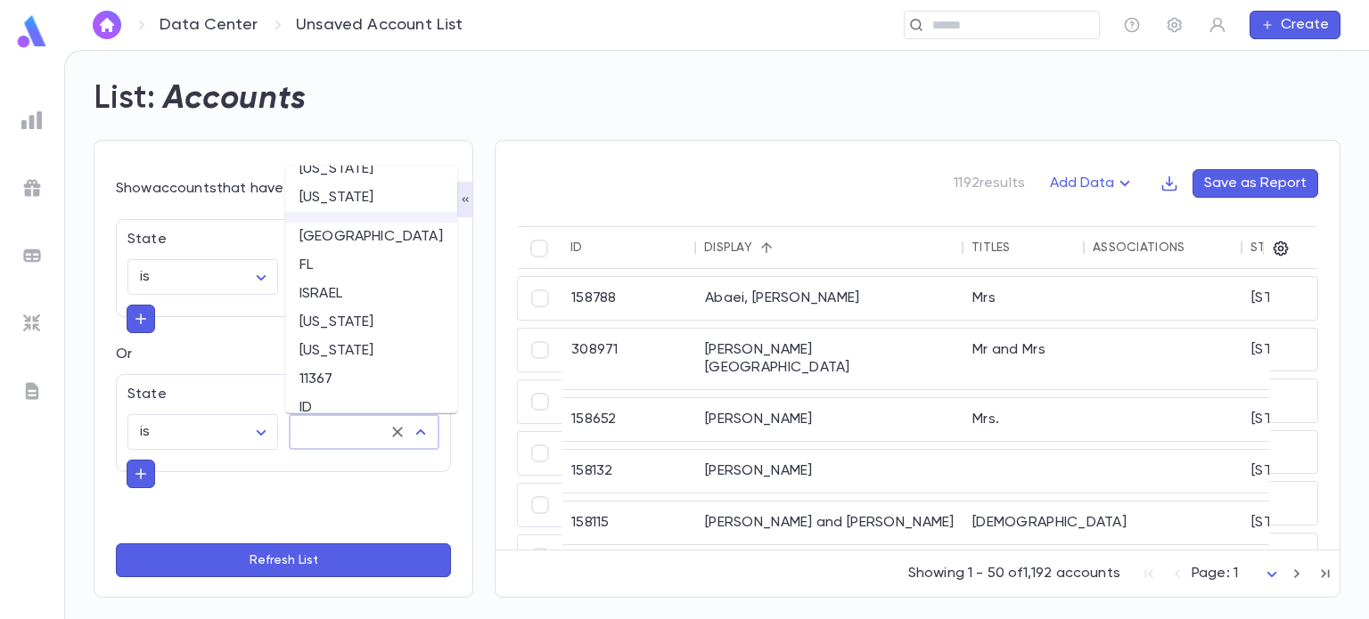
scroll to position [1011, 0]
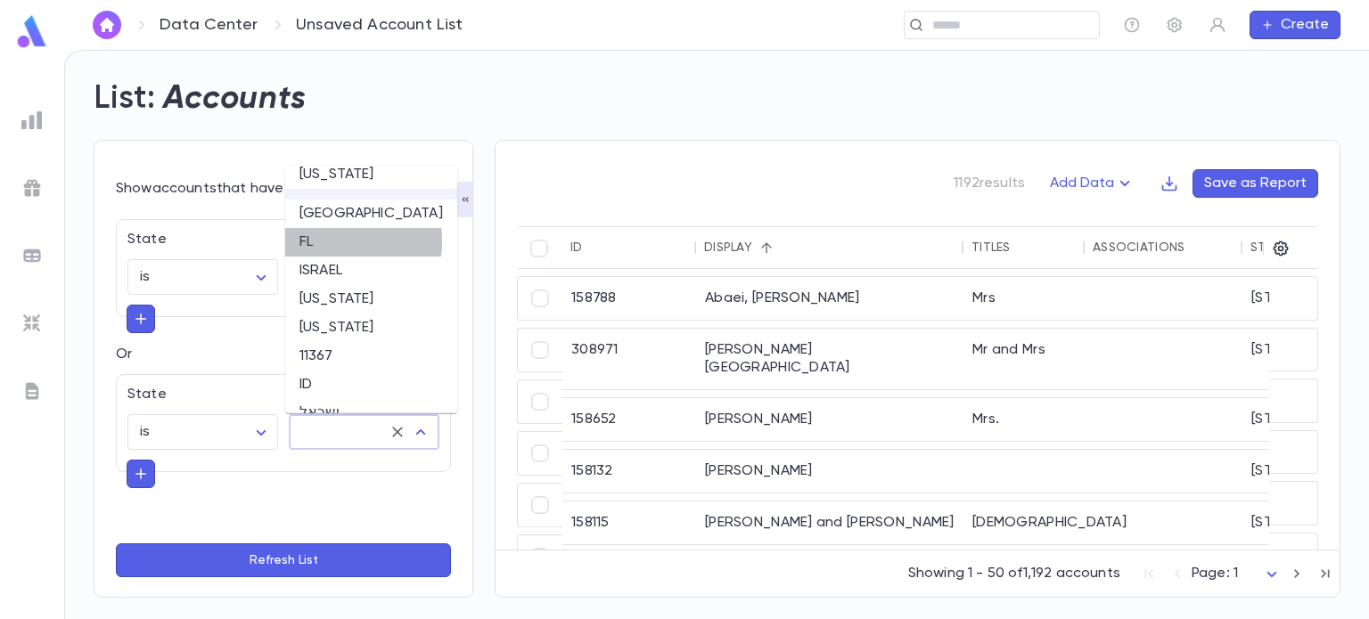
click at [318, 242] on li "FL" at bounding box center [371, 242] width 172 height 29
type input "**"
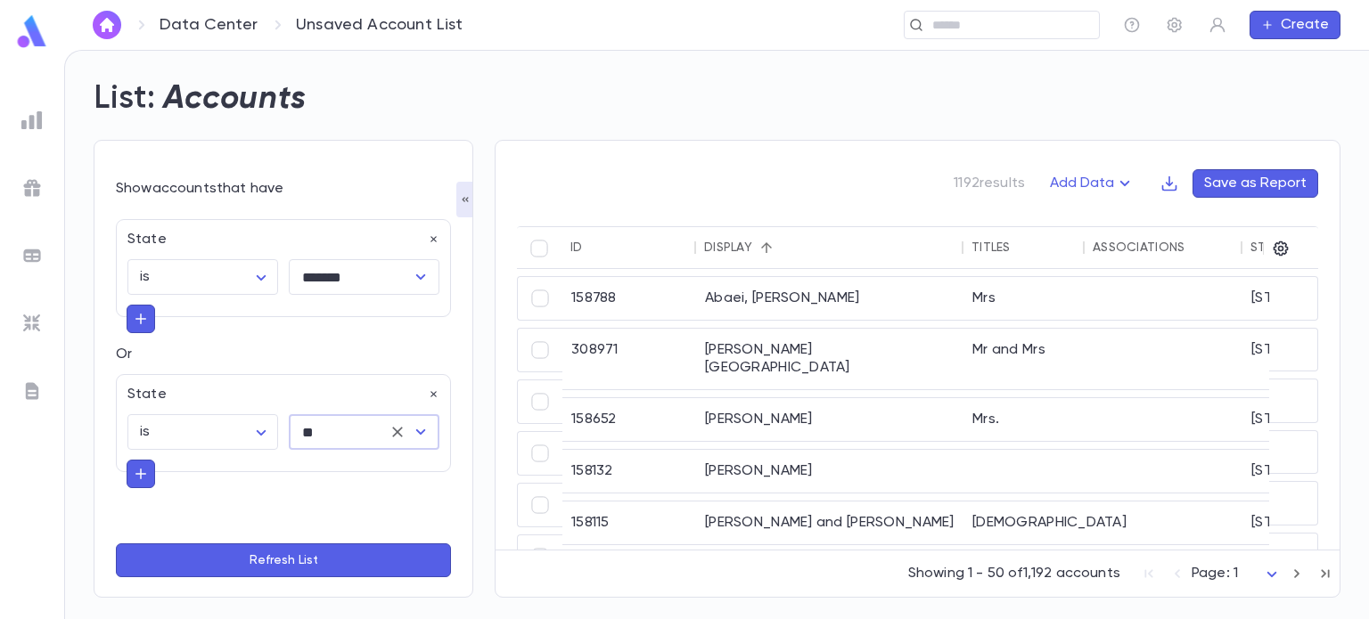
click at [327, 559] on button "Refresh List" at bounding box center [283, 561] width 335 height 34
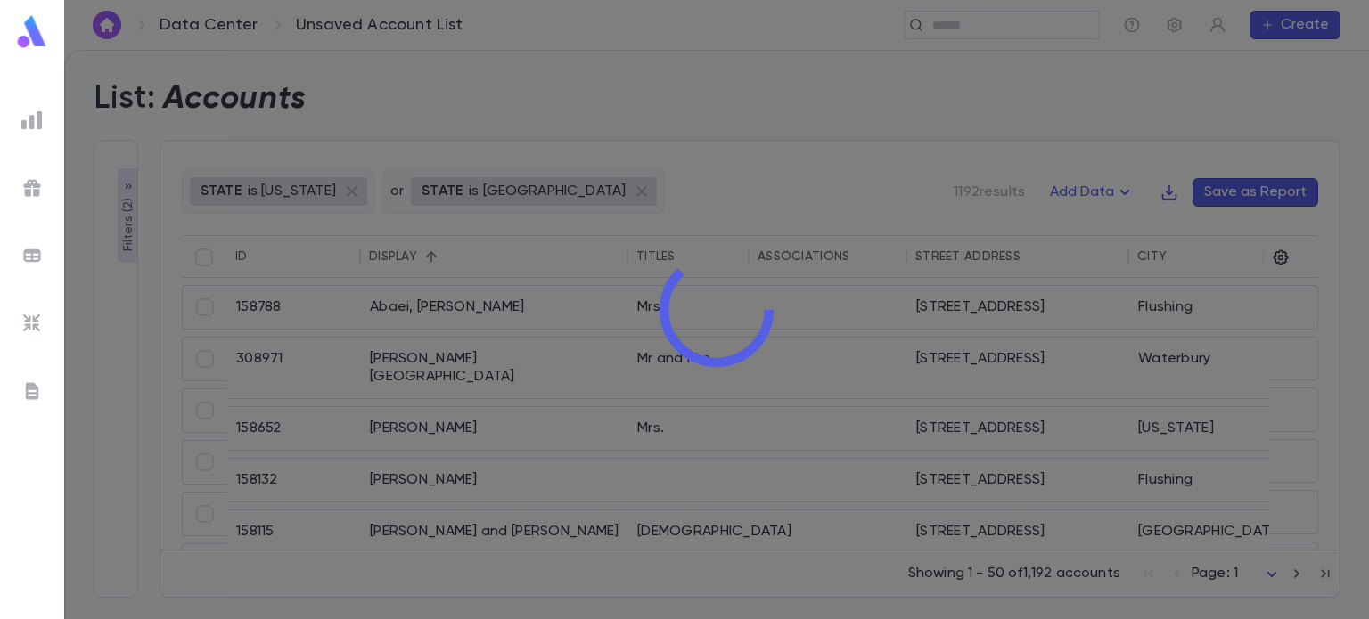
type input "*******"
type input "**"
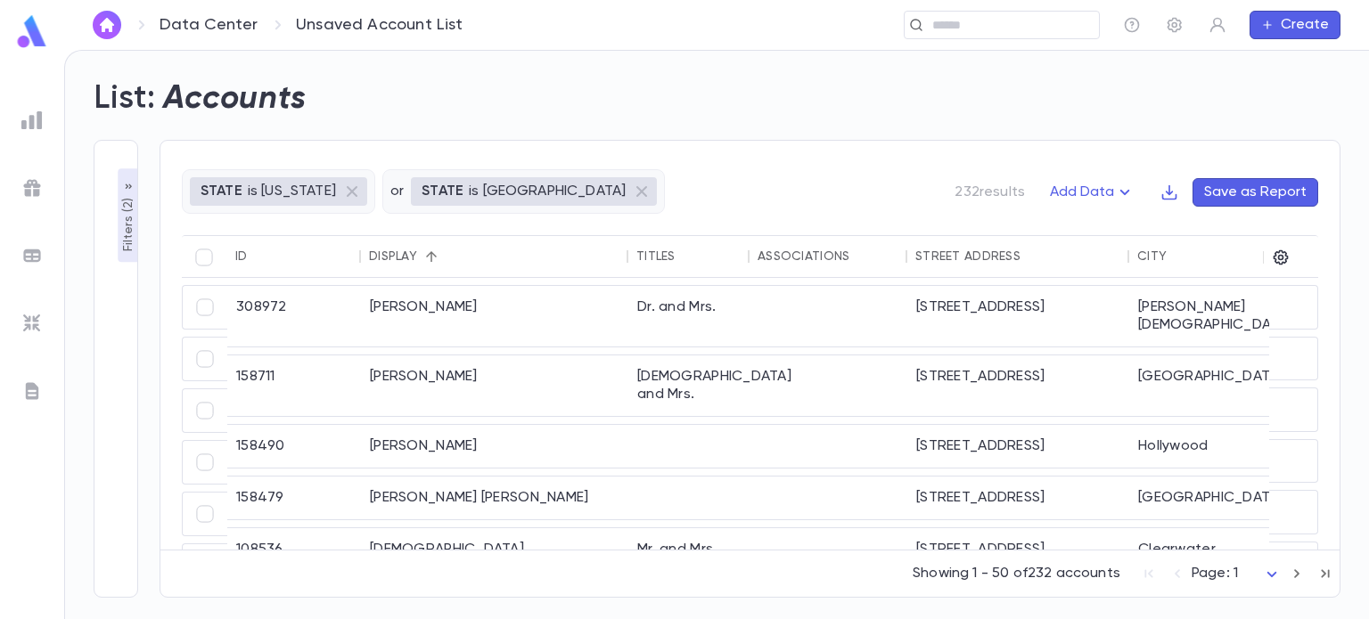
click at [1279, 189] on button "Save as Report" at bounding box center [1255, 192] width 126 height 29
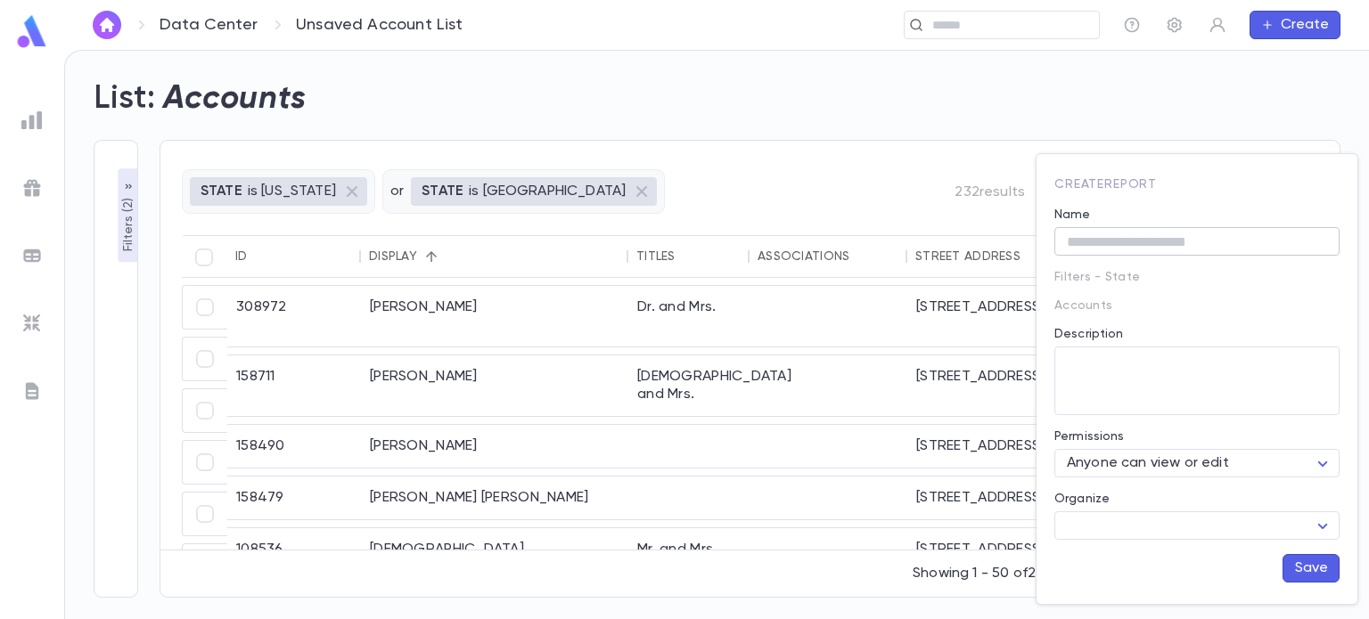
click at [1138, 245] on input "Name" at bounding box center [1196, 242] width 285 height 28
type input "**********"
click at [1132, 375] on textarea "Description" at bounding box center [1197, 381] width 260 height 69
click at [1307, 566] on button "Save" at bounding box center [1310, 568] width 57 height 29
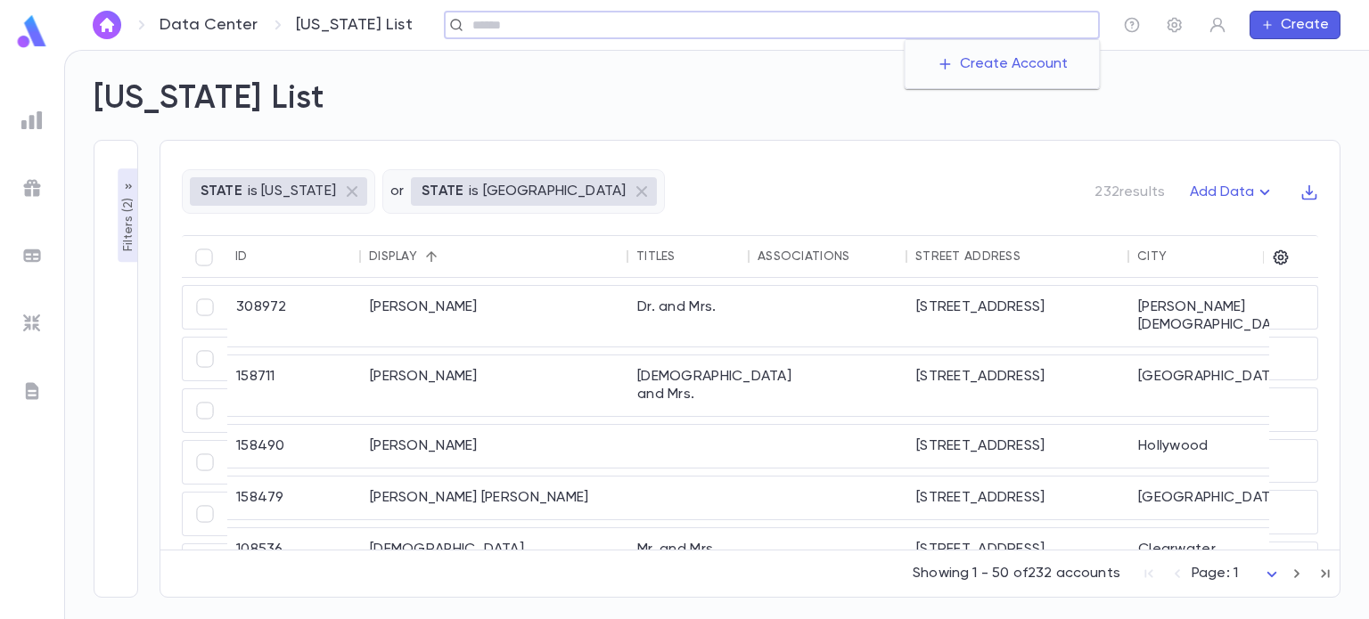
click at [1009, 20] on input "text" at bounding box center [779, 25] width 625 height 17
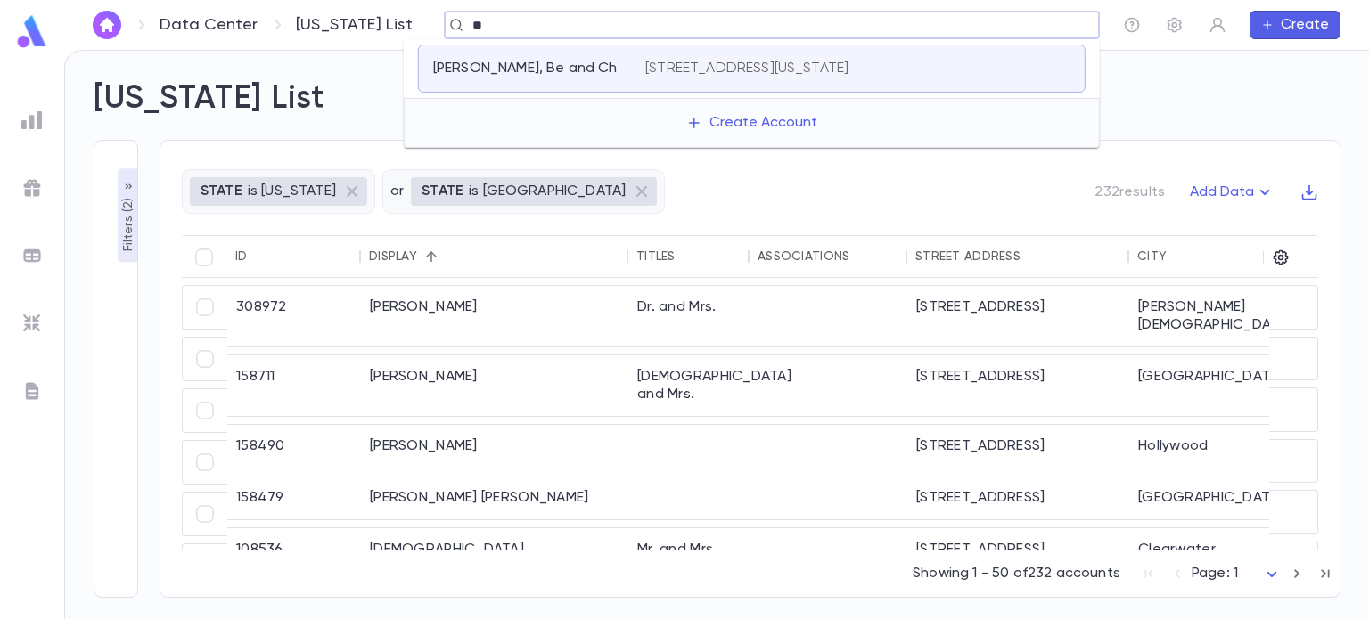
type input "*"
click at [349, 114] on div "[US_STATE] List" at bounding box center [706, 88] width 1268 height 61
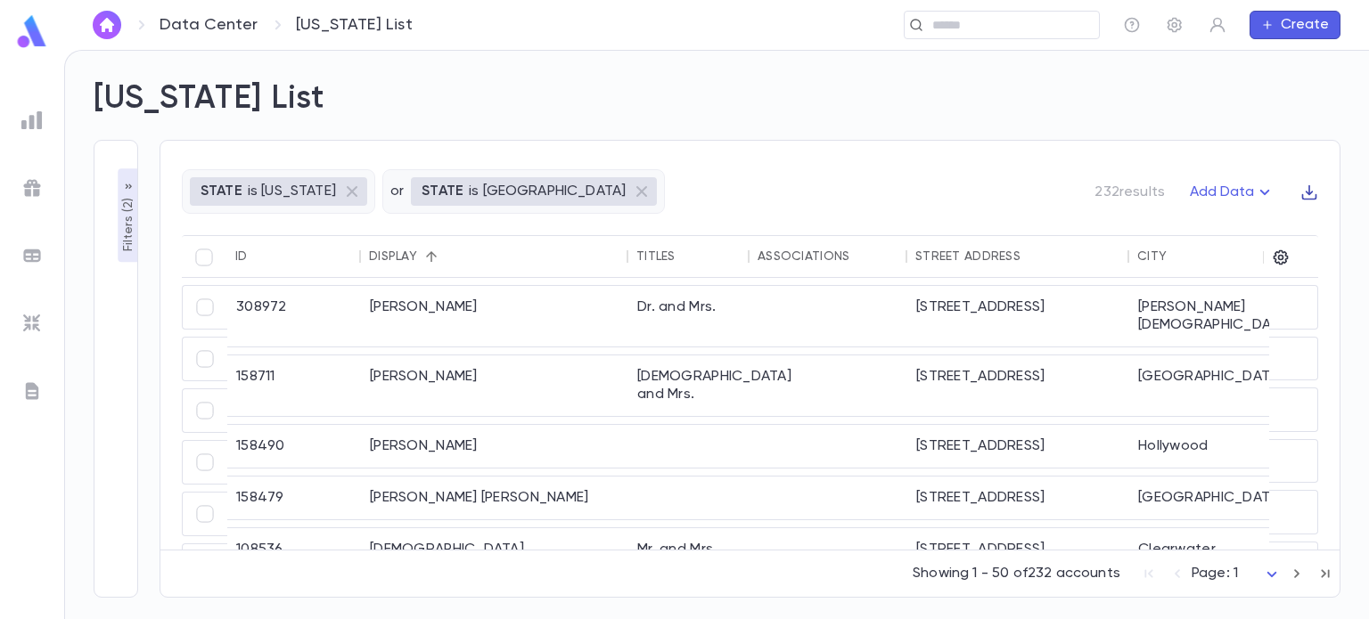
click at [1312, 195] on icon "button" at bounding box center [1309, 193] width 18 height 18
click at [1293, 227] on li "Download CSV" at bounding box center [1293, 226] width 128 height 29
click at [652, 102] on div "[US_STATE] List" at bounding box center [706, 88] width 1268 height 61
